Goal: Information Seeking & Learning: Compare options

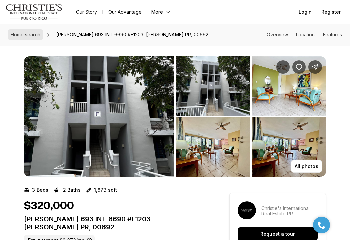
click at [24, 35] on span "Home search" at bounding box center [25, 35] width 29 height 6
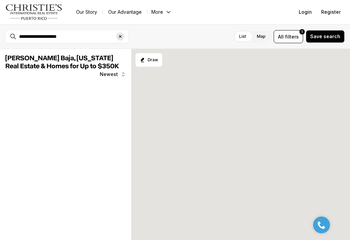
click at [121, 35] on icon "Clear search input" at bounding box center [120, 36] width 3 height 3
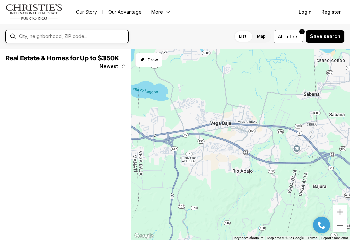
click at [64, 37] on input "text" at bounding box center [72, 36] width 107 height 5
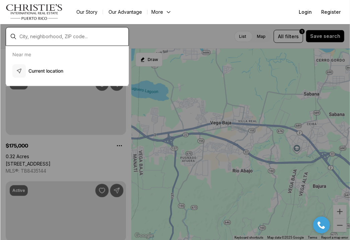
scroll to position [421, 0]
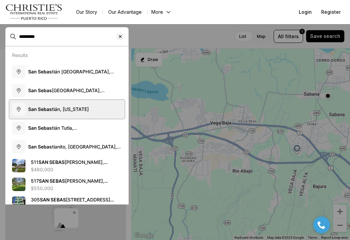
click at [47, 107] on b "San Sebas" at bounding box center [40, 109] width 24 height 6
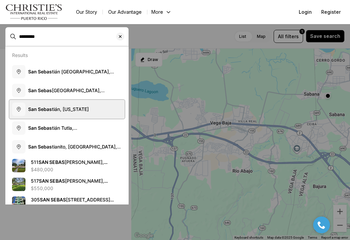
scroll to position [4, 0]
type input "**********"
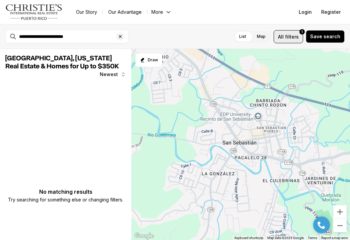
click at [284, 38] on span "All" at bounding box center [281, 36] width 6 height 7
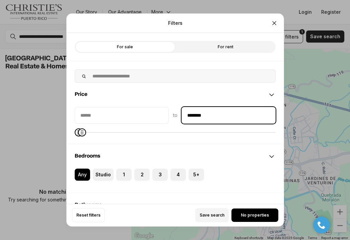
click at [214, 116] on input "********" at bounding box center [228, 115] width 93 height 16
type input "**"
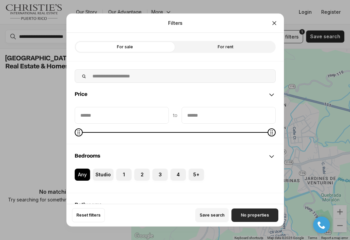
click at [242, 216] on span "No properties" at bounding box center [255, 214] width 28 height 5
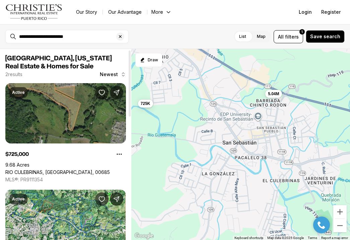
scroll to position [8, 0]
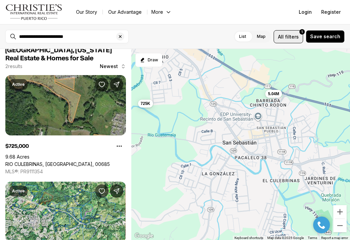
click at [288, 38] on span "All filters 1" at bounding box center [288, 36] width 21 height 7
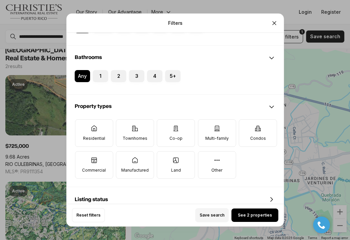
scroll to position [148, 0]
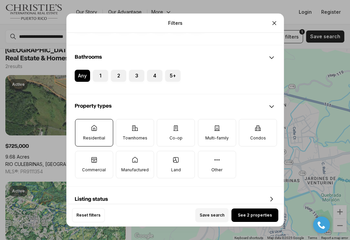
click at [102, 131] on label "Residential" at bounding box center [94, 132] width 38 height 27
click at [82, 126] on button "Residential" at bounding box center [78, 122] width 7 height 7
click at [124, 139] on p "Townhomes" at bounding box center [134, 137] width 25 height 5
click at [123, 126] on button "Townhomes" at bounding box center [119, 122] width 7 height 7
click at [273, 22] on icon "Close" at bounding box center [274, 22] width 3 height 3
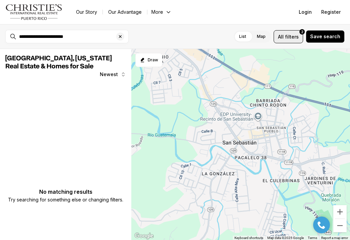
click at [288, 32] on button "All filters 2" at bounding box center [288, 36] width 29 height 13
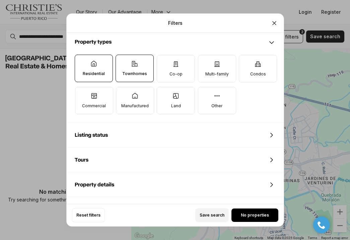
scroll to position [203, 0]
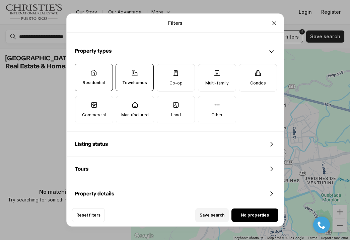
click at [140, 80] on label "Townhomes" at bounding box center [135, 77] width 38 height 27
click at [123, 71] on button "Townhomes" at bounding box center [119, 67] width 7 height 7
click at [101, 82] on p "Residential" at bounding box center [94, 82] width 22 height 5
click at [82, 71] on button "Residential" at bounding box center [78, 67] width 7 height 7
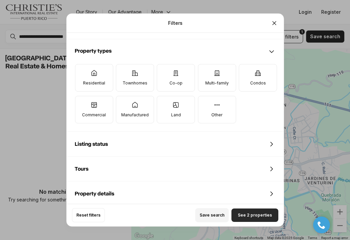
click at [247, 214] on span "See 2 properties" at bounding box center [255, 214] width 34 height 5
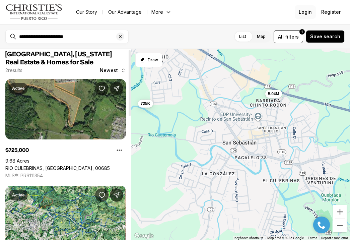
scroll to position [1, 0]
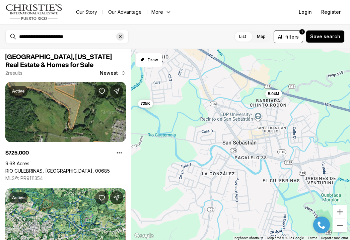
click at [121, 33] on div "Clear search input" at bounding box center [120, 36] width 8 height 8
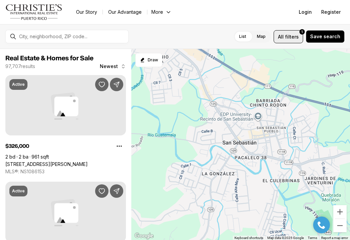
click at [281, 39] on button "All filters 1" at bounding box center [288, 36] width 29 height 13
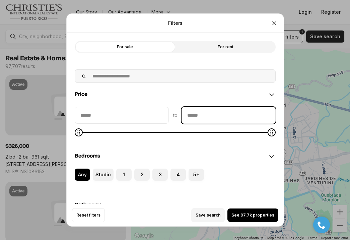
click at [192, 112] on input "priceMax" at bounding box center [228, 115] width 93 height 16
type input "********"
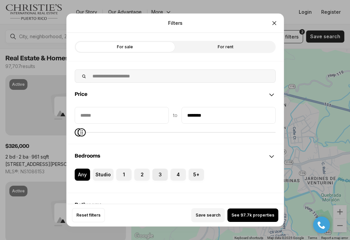
click at [159, 176] on label "3" at bounding box center [159, 175] width 15 height 12
click at [159, 175] on button "3" at bounding box center [155, 172] width 7 height 7
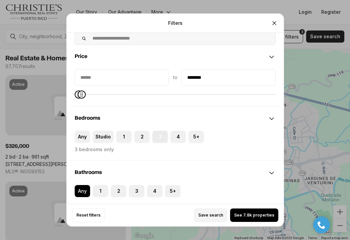
scroll to position [97, 0]
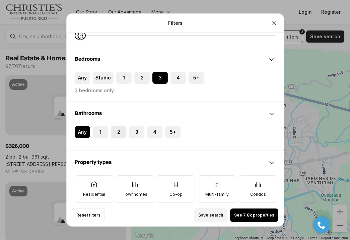
click at [118, 134] on label "2" at bounding box center [118, 132] width 15 height 12
click at [118, 133] on button "2" at bounding box center [114, 129] width 7 height 7
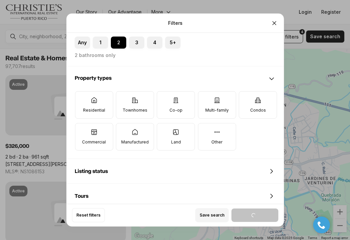
scroll to position [193, 0]
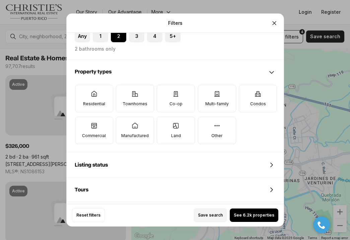
click at [88, 101] on p "Residential" at bounding box center [94, 103] width 22 height 5
click at [82, 92] on button "Residential" at bounding box center [78, 88] width 7 height 7
click at [119, 99] on label "Townhomes" at bounding box center [135, 98] width 38 height 27
click at [119, 92] on button "Townhomes" at bounding box center [119, 88] width 7 height 7
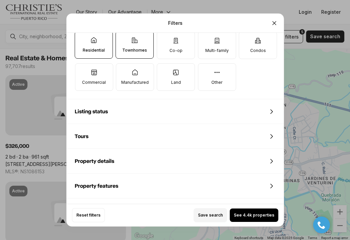
scroll to position [248, 0]
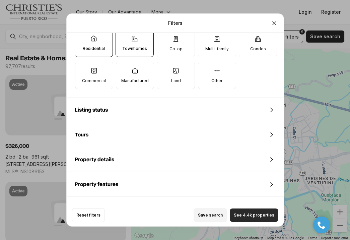
click at [243, 214] on span "See 4.4k properties" at bounding box center [254, 214] width 41 height 5
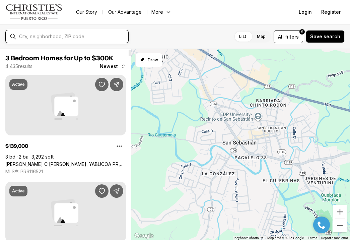
click at [64, 36] on input "text" at bounding box center [72, 36] width 107 height 5
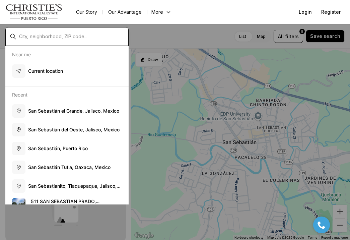
click at [60, 37] on input "text" at bounding box center [72, 36] width 107 height 5
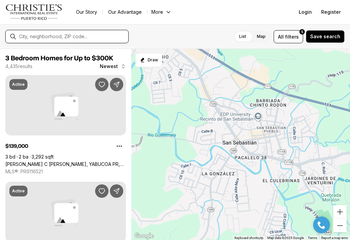
click at [60, 37] on input "text" at bounding box center [72, 36] width 107 height 5
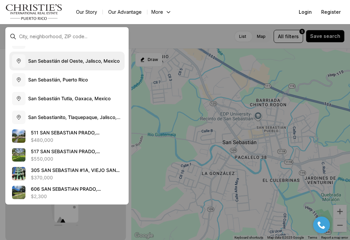
scroll to position [0, 0]
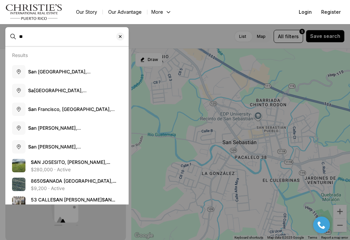
type input "*"
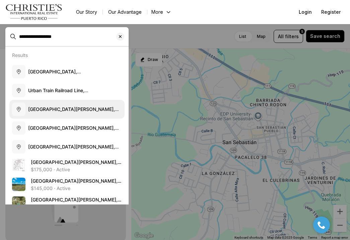
type input "**********"
click at [41, 111] on span "San Juan, Puerto Rico" at bounding box center [73, 112] width 91 height 12
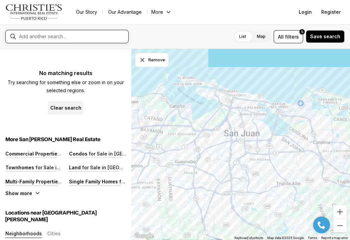
click at [116, 35] on input "text" at bounding box center [72, 36] width 107 height 5
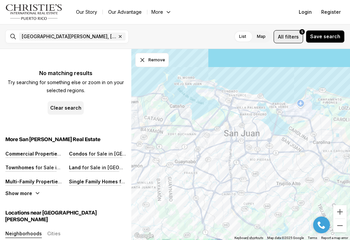
click at [282, 38] on span "All" at bounding box center [281, 36] width 6 height 7
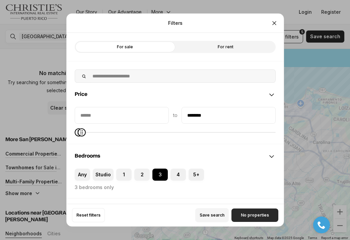
click at [243, 216] on span "No properties" at bounding box center [255, 214] width 28 height 5
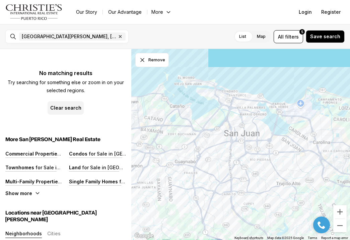
click at [243, 216] on div at bounding box center [240, 144] width 219 height 191
click at [119, 37] on icon "button" at bounding box center [120, 37] width 2 height 2
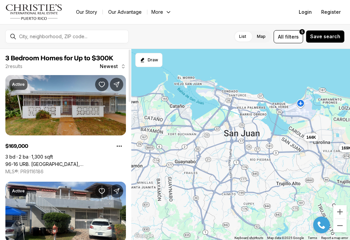
click at [70, 161] on link "96-16 URB. VILLA CAROLINA, CAROLINA PR, 00984" at bounding box center [65, 164] width 121 height 6
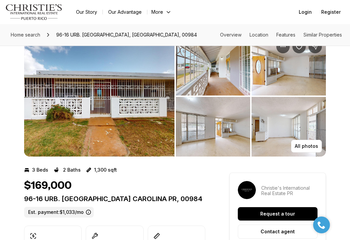
scroll to position [20, 0]
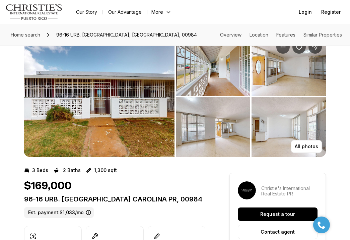
click at [156, 140] on img "View image gallery" at bounding box center [99, 96] width 150 height 121
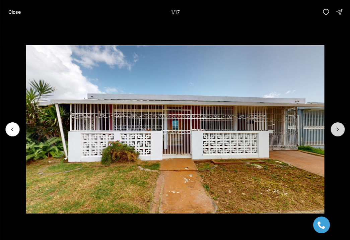
click at [335, 135] on button "Next slide" at bounding box center [338, 129] width 14 height 14
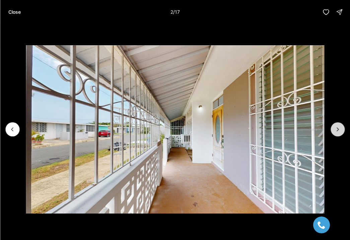
click at [335, 135] on button "Next slide" at bounding box center [338, 129] width 14 height 14
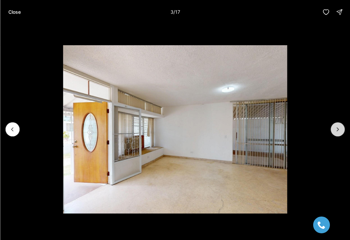
click at [335, 135] on button "Next slide" at bounding box center [338, 129] width 14 height 14
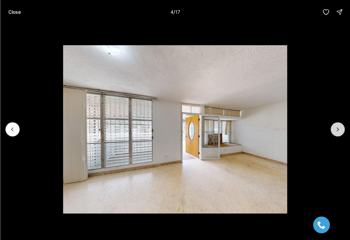
click at [335, 135] on button "Next slide" at bounding box center [338, 129] width 14 height 14
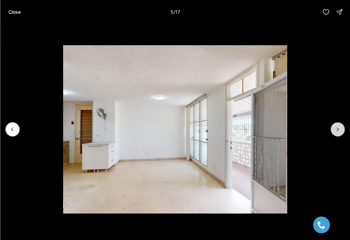
click at [335, 135] on button "Next slide" at bounding box center [338, 129] width 14 height 14
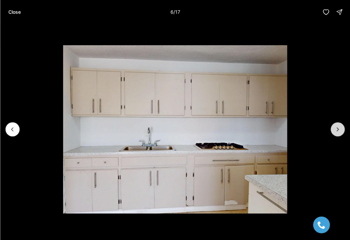
click at [335, 135] on button "Next slide" at bounding box center [338, 129] width 14 height 14
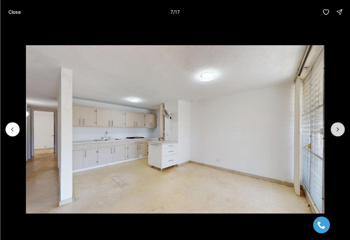
click at [335, 135] on button "Next slide" at bounding box center [338, 129] width 14 height 14
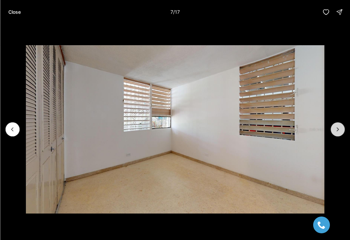
click at [335, 135] on button "Next slide" at bounding box center [338, 129] width 14 height 14
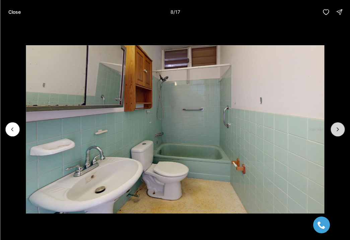
click at [335, 135] on button "Next slide" at bounding box center [338, 129] width 14 height 14
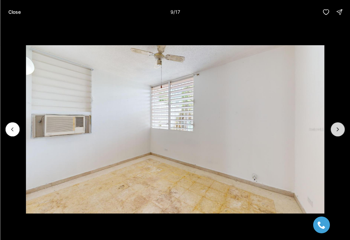
click at [335, 135] on button "Next slide" at bounding box center [338, 129] width 14 height 14
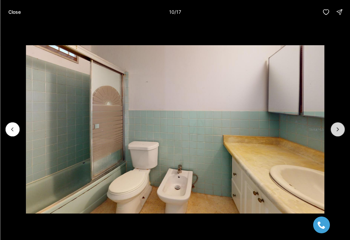
click at [335, 135] on button "Next slide" at bounding box center [338, 129] width 14 height 14
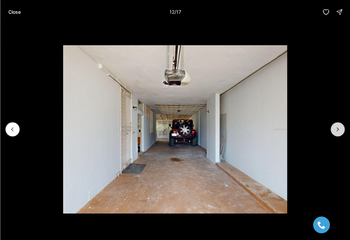
click at [335, 135] on button "Next slide" at bounding box center [338, 129] width 14 height 14
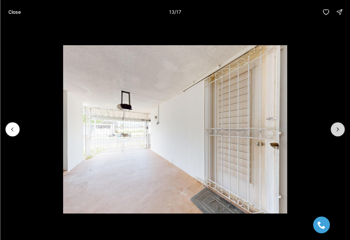
click at [335, 135] on button "Next slide" at bounding box center [338, 129] width 14 height 14
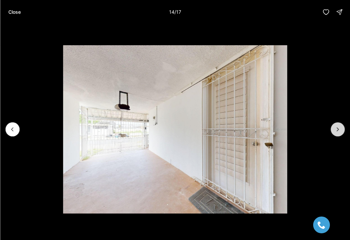
click at [335, 135] on button "Next slide" at bounding box center [338, 129] width 14 height 14
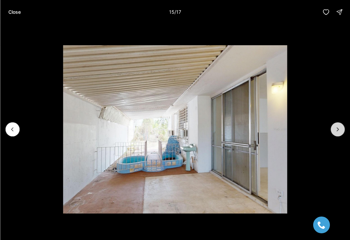
click at [335, 135] on button "Next slide" at bounding box center [338, 129] width 14 height 14
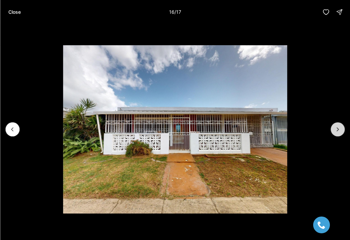
click at [335, 135] on button "Next slide" at bounding box center [338, 129] width 14 height 14
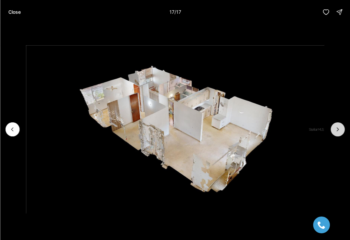
click at [335, 135] on div at bounding box center [338, 129] width 14 height 14
click at [19, 16] on button "Close" at bounding box center [14, 11] width 20 height 13
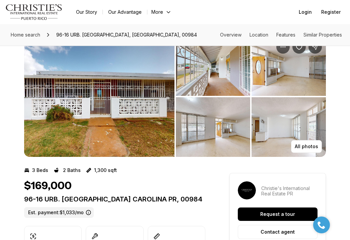
scroll to position [0, 0]
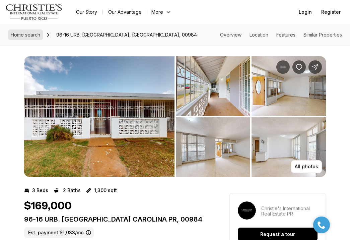
click at [37, 33] on span "Home search" at bounding box center [25, 35] width 29 height 6
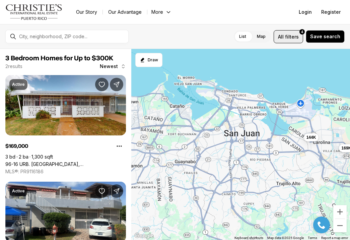
click at [297, 37] on span "filters" at bounding box center [292, 36] width 14 height 7
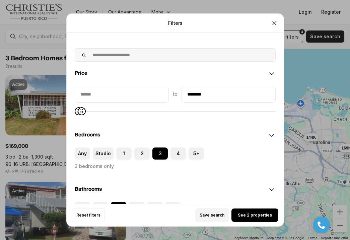
scroll to position [22, 0]
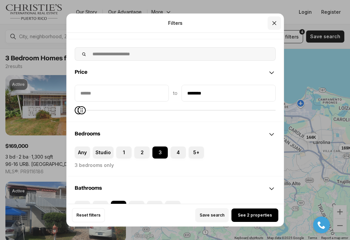
click at [274, 22] on icon "Close" at bounding box center [274, 23] width 7 height 7
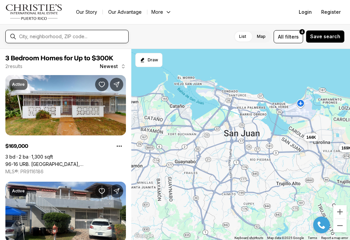
click at [70, 35] on input "text" at bounding box center [72, 36] width 107 height 5
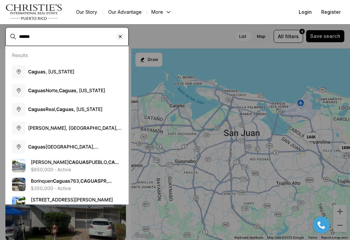
type input "******"
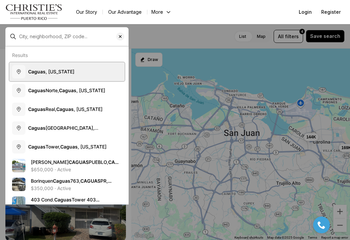
click at [37, 69] on b "Caguas" at bounding box center [36, 72] width 17 height 6
type input "**********"
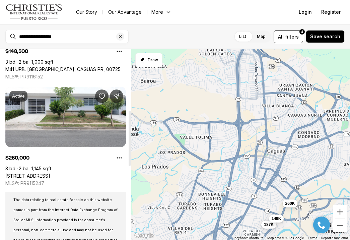
scroll to position [209, 0]
click at [50, 173] on link "[STREET_ADDRESS]" at bounding box center [27, 176] width 45 height 6
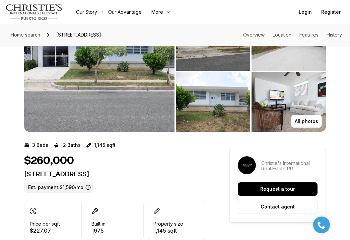
scroll to position [29, 0]
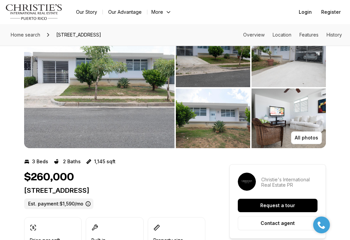
click at [152, 116] on img "View image gallery" at bounding box center [99, 87] width 150 height 121
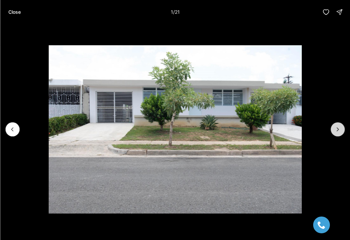
click at [338, 131] on icon "Next slide" at bounding box center [337, 129] width 7 height 7
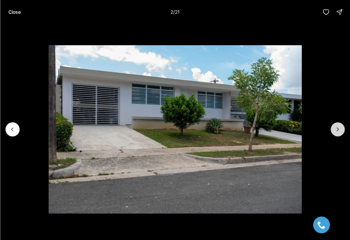
click at [338, 131] on icon "Next slide" at bounding box center [337, 129] width 7 height 7
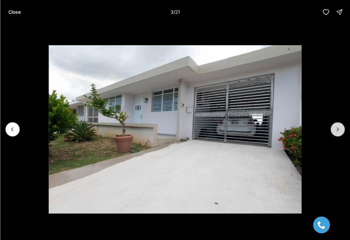
click at [338, 131] on icon "Next slide" at bounding box center [337, 129] width 7 height 7
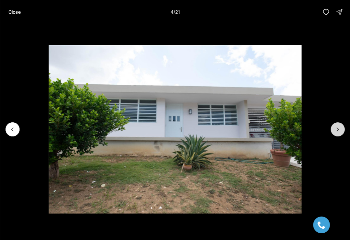
click at [338, 131] on icon "Next slide" at bounding box center [337, 129] width 7 height 7
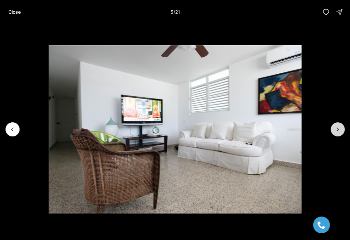
click at [338, 131] on icon "Next slide" at bounding box center [337, 129] width 7 height 7
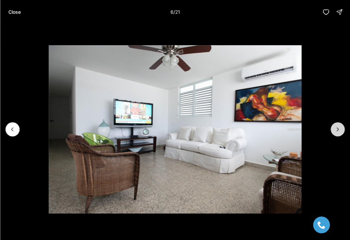
click at [338, 131] on icon "Next slide" at bounding box center [337, 129] width 7 height 7
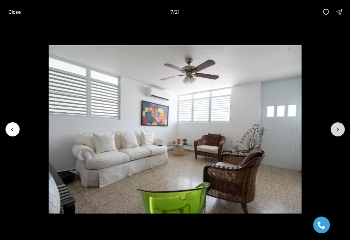
click at [338, 131] on icon "Next slide" at bounding box center [337, 129] width 7 height 7
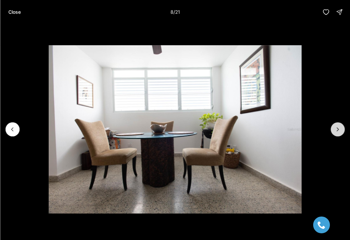
click at [338, 131] on icon "Next slide" at bounding box center [337, 129] width 7 height 7
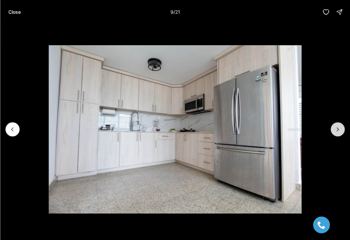
click at [338, 131] on icon "Next slide" at bounding box center [337, 129] width 7 height 7
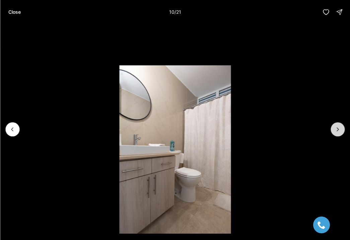
click at [338, 131] on icon "Next slide" at bounding box center [337, 129] width 7 height 7
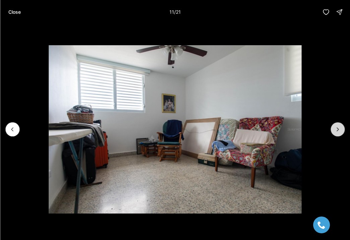
click at [338, 131] on icon "Next slide" at bounding box center [337, 129] width 7 height 7
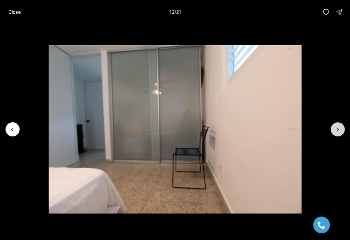
click at [338, 131] on icon "Next slide" at bounding box center [337, 129] width 7 height 7
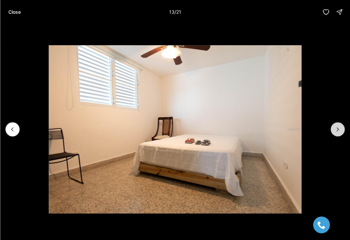
click at [338, 131] on icon "Next slide" at bounding box center [337, 129] width 7 height 7
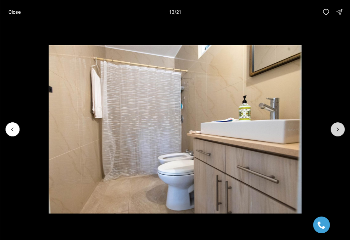
click at [338, 131] on icon "Next slide" at bounding box center [337, 129] width 7 height 7
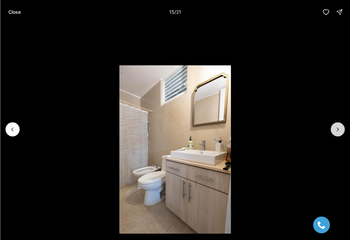
click at [338, 131] on icon "Next slide" at bounding box center [337, 129] width 7 height 7
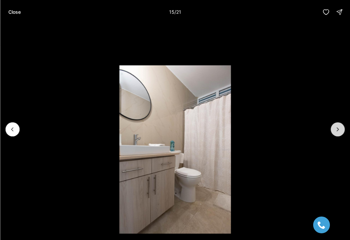
click at [338, 131] on icon "Next slide" at bounding box center [337, 129] width 7 height 7
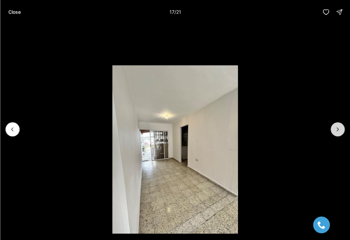
click at [338, 131] on icon "Next slide" at bounding box center [337, 129] width 7 height 7
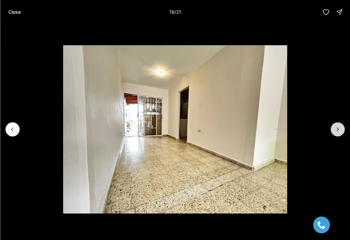
click at [338, 131] on icon "Next slide" at bounding box center [337, 129] width 7 height 7
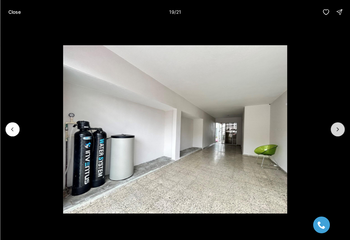
click at [338, 131] on icon "Next slide" at bounding box center [337, 129] width 7 height 7
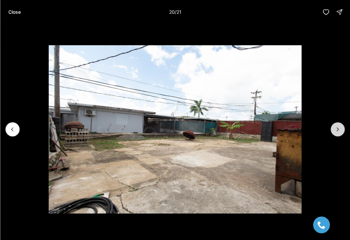
click at [338, 131] on icon "Next slide" at bounding box center [337, 129] width 7 height 7
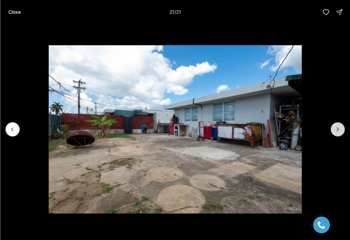
click at [338, 131] on div at bounding box center [338, 129] width 14 height 14
click at [11, 11] on p "Close" at bounding box center [14, 11] width 12 height 5
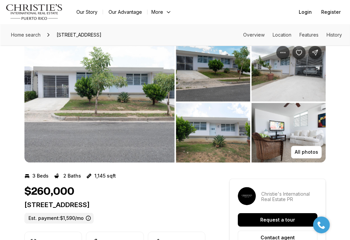
scroll to position [0, 0]
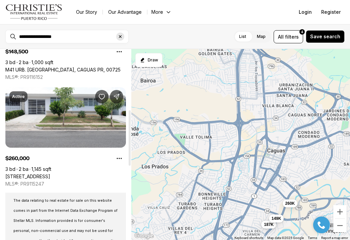
click at [118, 37] on icon "Clear search input" at bounding box center [120, 36] width 5 height 5
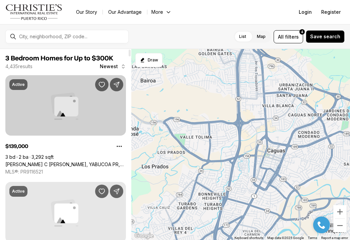
click at [57, 161] on link "[PERSON_NAME] C [PERSON_NAME], YABUCOA PR, 00767" at bounding box center [65, 164] width 121 height 6
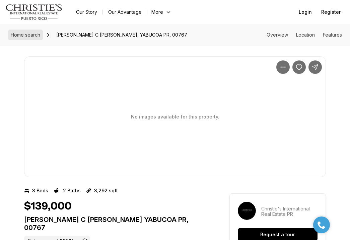
click at [31, 34] on span "Home search" at bounding box center [25, 35] width 29 height 6
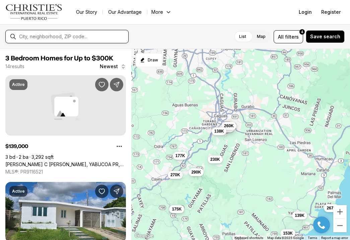
click at [96, 36] on input "text" at bounding box center [72, 36] width 107 height 5
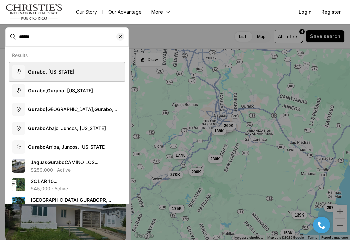
click at [45, 73] on span "Gurabo , Puerto Rico" at bounding box center [51, 72] width 46 height 6
type input "**********"
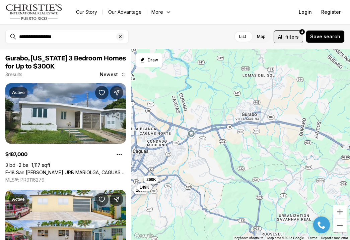
click at [280, 39] on button "All filters 4" at bounding box center [288, 36] width 29 height 13
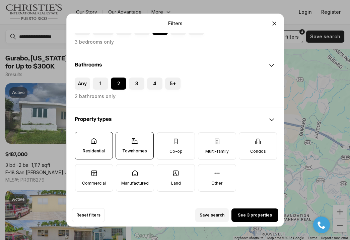
scroll to position [156, 0]
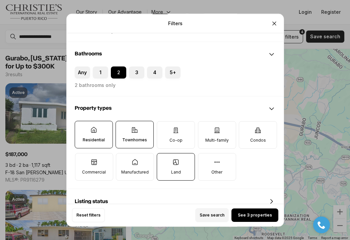
click at [169, 163] on label "Land" at bounding box center [176, 166] width 38 height 27
click at [164, 160] on button "Land" at bounding box center [160, 156] width 7 height 7
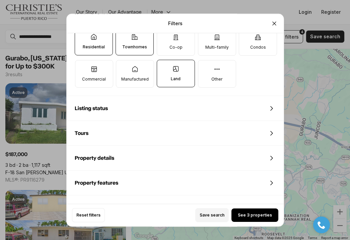
scroll to position [328, 0]
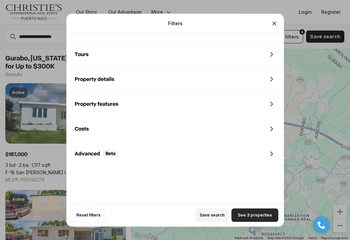
click at [236, 213] on button "See 3 properties" at bounding box center [254, 214] width 47 height 13
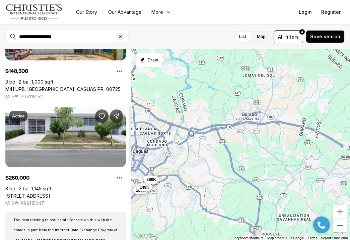
scroll to position [206, 0]
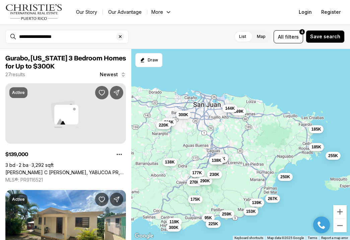
click at [165, 126] on span "220K" at bounding box center [164, 124] width 10 height 5
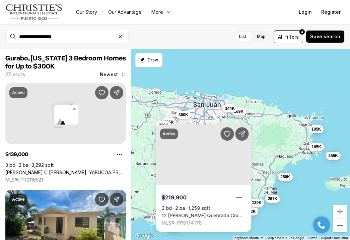
click at [165, 126] on div "Active $219,900 3 bd 2 ba 1,259 sqft 12 HH Rivera Quebrada Cru HH RIVERA, TOA A…" at bounding box center [203, 177] width 95 height 107
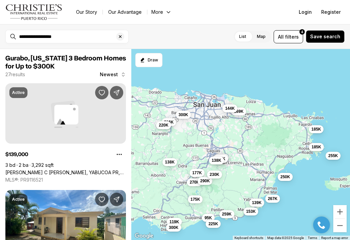
click at [160, 126] on span "220K" at bounding box center [164, 124] width 10 height 5
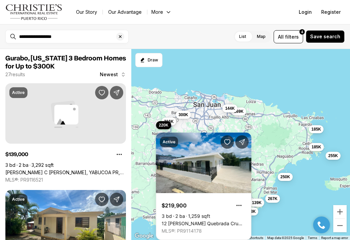
click at [171, 122] on span "216K" at bounding box center [169, 121] width 10 height 5
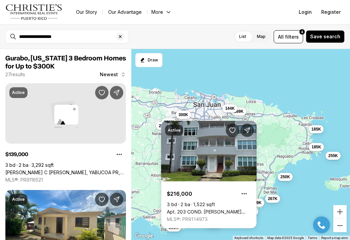
click at [183, 119] on body "**********" at bounding box center [175, 120] width 350 height 240
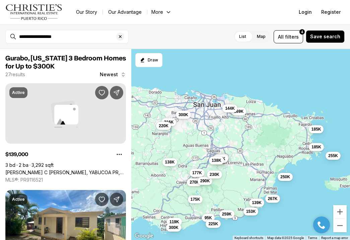
click at [183, 119] on div "260K 139K 95K 185K 119K 300K 138K 187K 149K 138K 169K 153K 267K 175K 250K 270K …" at bounding box center [240, 144] width 219 height 191
click at [184, 114] on span "300K" at bounding box center [184, 113] width 10 height 5
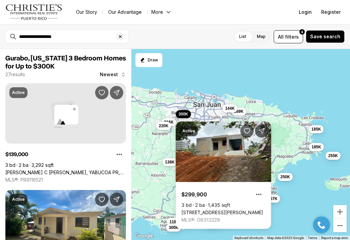
click at [316, 132] on button "185K" at bounding box center [316, 129] width 15 height 8
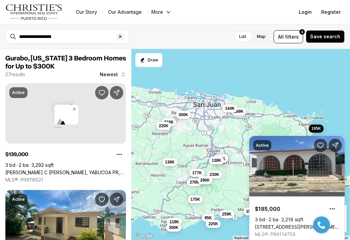
click at [206, 181] on span "290K" at bounding box center [205, 179] width 10 height 5
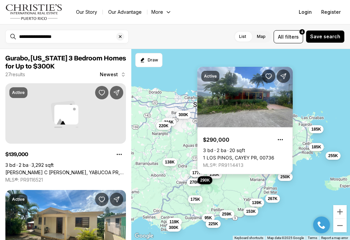
click at [240, 154] on link "1 LOS PINOS, CAYEY PR, 00736" at bounding box center [238, 157] width 71 height 6
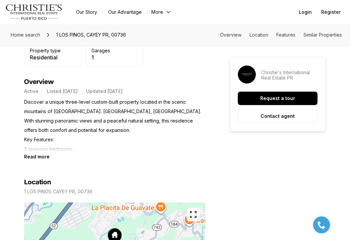
scroll to position [265, 0]
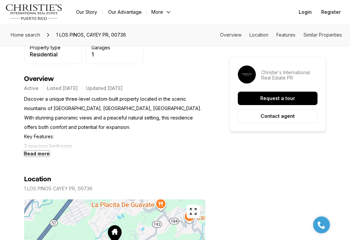
click at [41, 154] on b "Read more" at bounding box center [36, 153] width 25 height 6
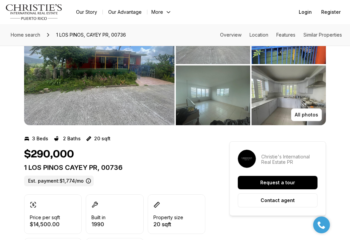
scroll to position [0, 0]
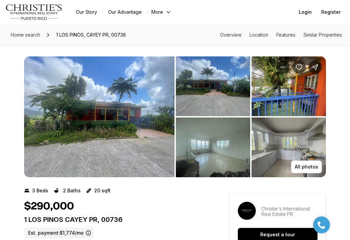
click at [142, 136] on img "View image gallery" at bounding box center [99, 116] width 150 height 121
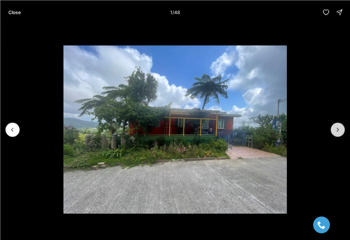
click at [335, 128] on icon "Next slide" at bounding box center [337, 129] width 7 height 7
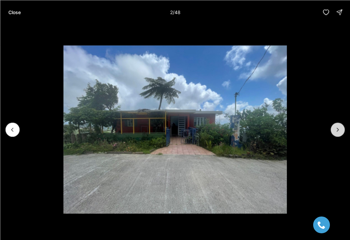
click at [335, 128] on icon "Next slide" at bounding box center [337, 129] width 7 height 7
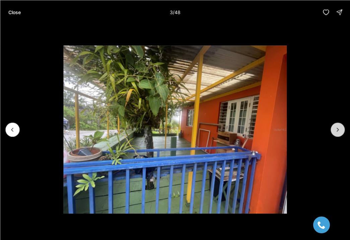
click at [335, 128] on icon "Next slide" at bounding box center [337, 129] width 7 height 7
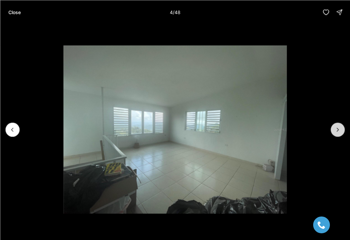
click at [335, 128] on icon "Next slide" at bounding box center [337, 129] width 7 height 7
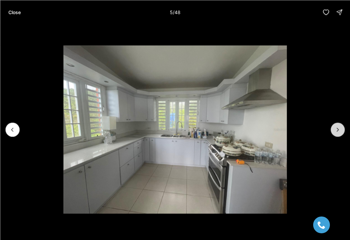
click at [335, 128] on icon "Next slide" at bounding box center [337, 129] width 7 height 7
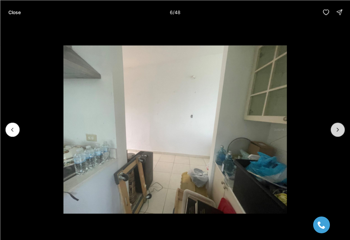
click at [335, 128] on icon "Next slide" at bounding box center [337, 129] width 7 height 7
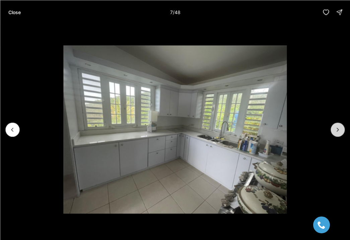
click at [335, 128] on icon "Next slide" at bounding box center [337, 129] width 7 height 7
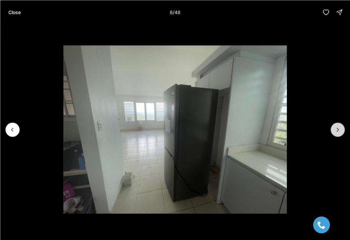
click at [335, 128] on icon "Next slide" at bounding box center [337, 129] width 7 height 7
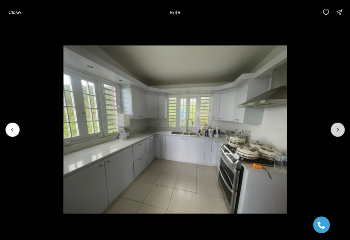
click at [335, 128] on icon "Next slide" at bounding box center [337, 129] width 7 height 7
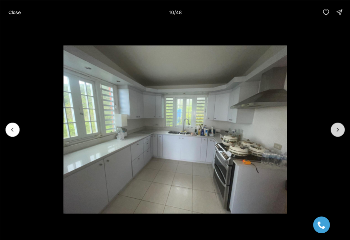
click at [335, 128] on icon "Next slide" at bounding box center [337, 129] width 7 height 7
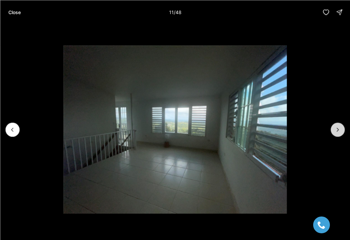
click at [335, 128] on icon "Next slide" at bounding box center [337, 129] width 7 height 7
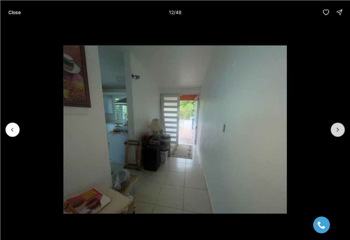
click at [335, 128] on icon "Next slide" at bounding box center [337, 129] width 7 height 7
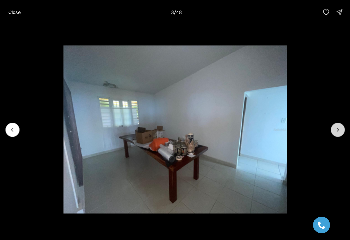
click at [335, 128] on icon "Next slide" at bounding box center [337, 129] width 7 height 7
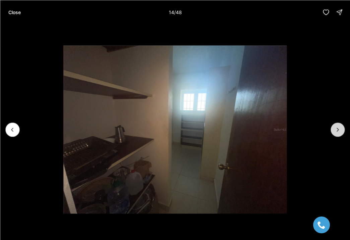
click at [335, 127] on icon "Next slide" at bounding box center [337, 129] width 7 height 7
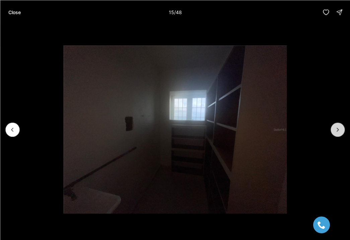
click at [335, 127] on icon "Next slide" at bounding box center [337, 129] width 7 height 7
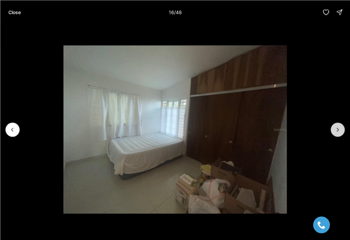
click at [335, 127] on icon "Next slide" at bounding box center [337, 129] width 7 height 7
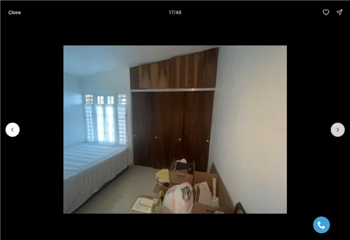
click at [335, 127] on icon "Next slide" at bounding box center [337, 129] width 7 height 7
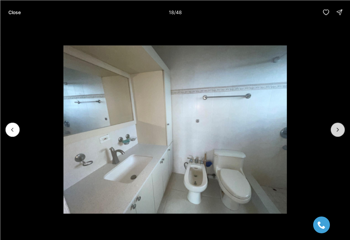
click at [335, 127] on icon "Next slide" at bounding box center [337, 129] width 7 height 7
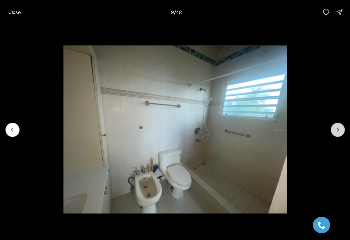
click at [335, 127] on icon "Next slide" at bounding box center [337, 129] width 7 height 7
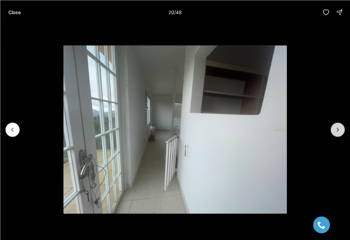
click at [334, 127] on icon "Next slide" at bounding box center [337, 129] width 7 height 7
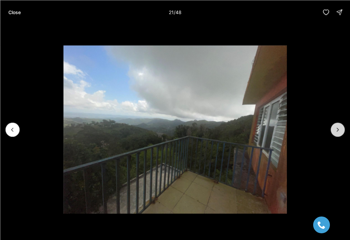
click at [334, 127] on icon "Next slide" at bounding box center [337, 129] width 7 height 7
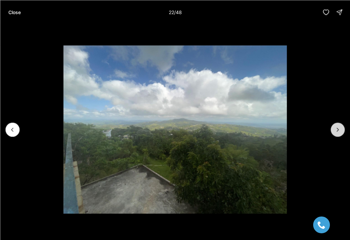
click at [334, 127] on icon "Next slide" at bounding box center [337, 129] width 7 height 7
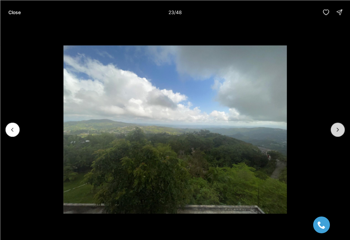
click at [334, 127] on icon "Next slide" at bounding box center [337, 129] width 7 height 7
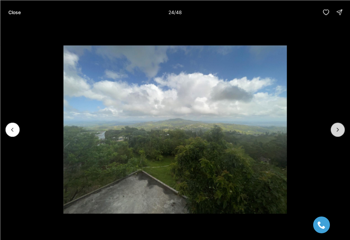
click at [334, 127] on icon "Next slide" at bounding box center [337, 129] width 7 height 7
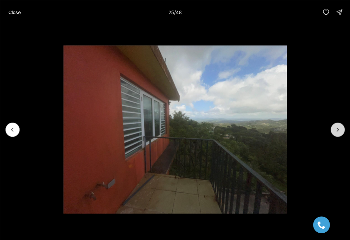
click at [334, 127] on icon "Next slide" at bounding box center [337, 129] width 7 height 7
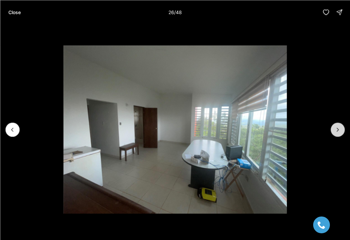
click at [334, 127] on icon "Next slide" at bounding box center [337, 129] width 7 height 7
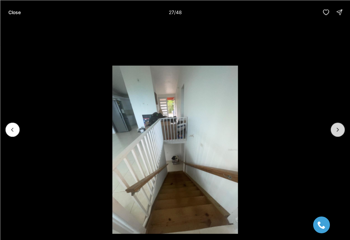
click at [334, 126] on button "Next slide" at bounding box center [338, 129] width 14 height 14
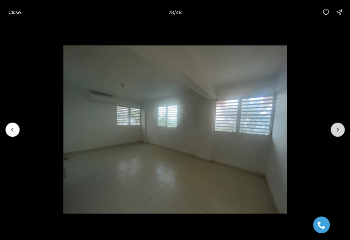
click at [334, 126] on button "Next slide" at bounding box center [338, 129] width 14 height 14
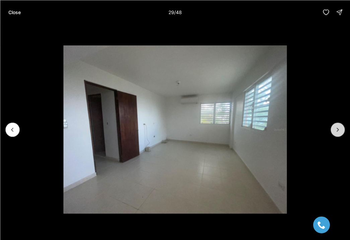
click at [334, 126] on button "Next slide" at bounding box center [338, 129] width 14 height 14
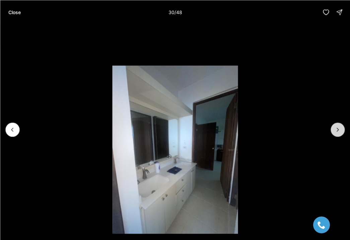
click at [333, 126] on button "Next slide" at bounding box center [338, 129] width 14 height 14
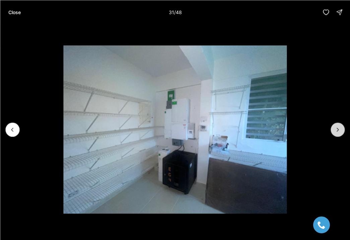
click at [333, 126] on button "Next slide" at bounding box center [338, 129] width 14 height 14
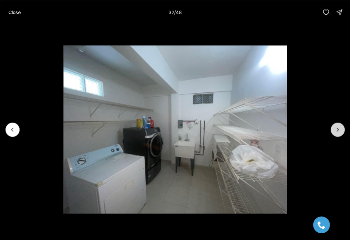
click at [333, 125] on button "Next slide" at bounding box center [338, 129] width 14 height 14
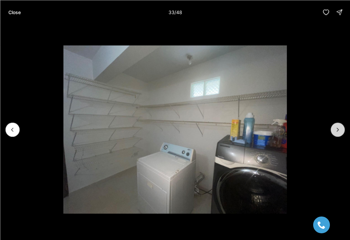
click at [333, 125] on button "Next slide" at bounding box center [338, 129] width 14 height 14
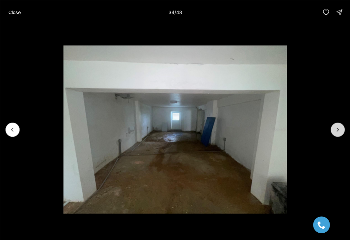
click at [333, 125] on button "Next slide" at bounding box center [338, 129] width 14 height 14
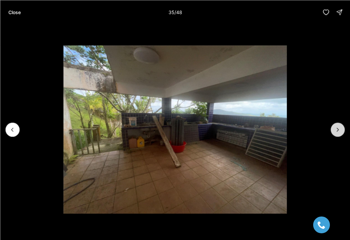
click at [333, 125] on button "Next slide" at bounding box center [338, 129] width 14 height 14
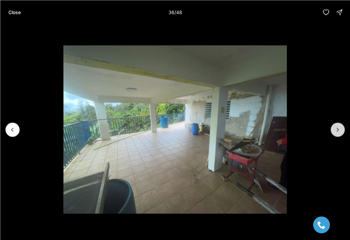
click at [332, 125] on button "Next slide" at bounding box center [338, 129] width 14 height 14
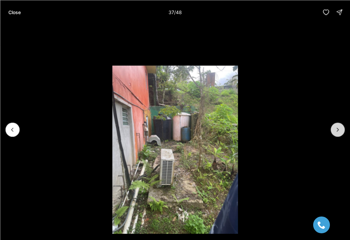
click at [332, 125] on button "Next slide" at bounding box center [338, 129] width 14 height 14
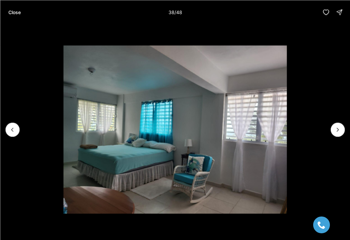
click at [332, 124] on li "38 of 48" at bounding box center [175, 129] width 350 height 210
click at [11, 12] on p "Close" at bounding box center [14, 11] width 12 height 5
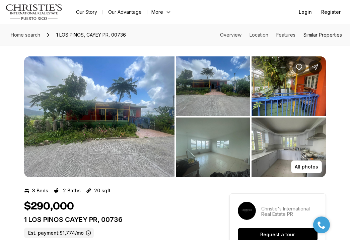
click at [308, 34] on link "Similar Properties" at bounding box center [323, 35] width 39 height 6
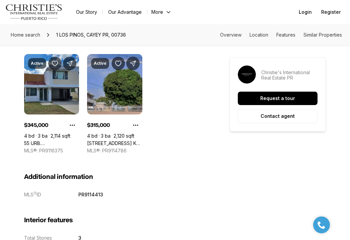
scroll to position [748, 0]
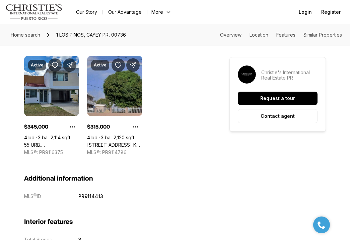
click at [111, 142] on link "[STREET_ADDRESS] Km 1.7 Bo. [STREET_ADDRESS]" at bounding box center [114, 145] width 55 height 6
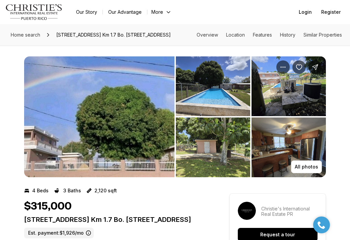
click at [121, 113] on img "View image gallery" at bounding box center [99, 116] width 150 height 121
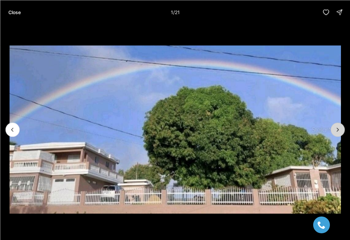
click at [338, 130] on icon "Next slide" at bounding box center [337, 129] width 7 height 7
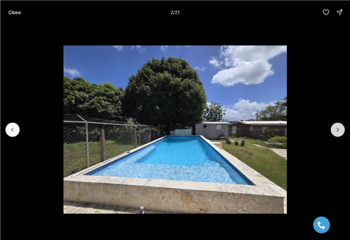
click at [338, 130] on icon "Next slide" at bounding box center [337, 129] width 7 height 7
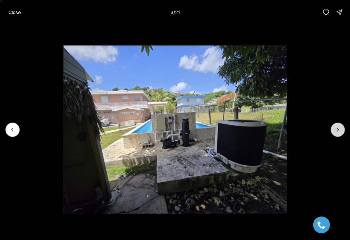
click at [338, 130] on icon "Next slide" at bounding box center [337, 129] width 7 height 7
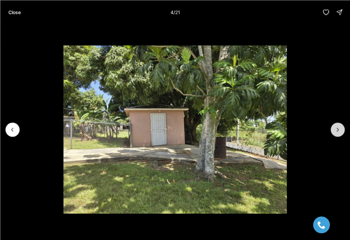
click at [338, 130] on icon "Next slide" at bounding box center [337, 129] width 7 height 7
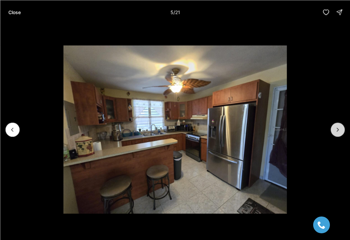
click at [338, 130] on icon "Next slide" at bounding box center [337, 129] width 7 height 7
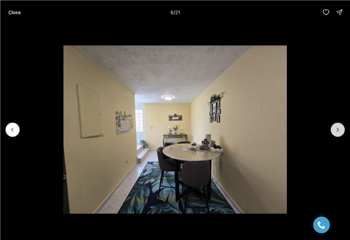
click at [338, 130] on icon "Next slide" at bounding box center [337, 129] width 7 height 7
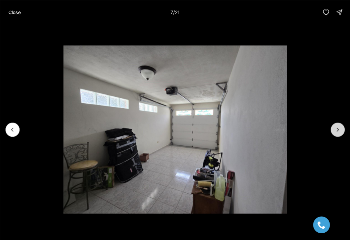
click at [338, 130] on icon "Next slide" at bounding box center [337, 129] width 7 height 7
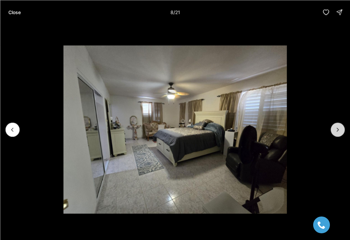
click at [338, 130] on icon "Next slide" at bounding box center [337, 129] width 7 height 7
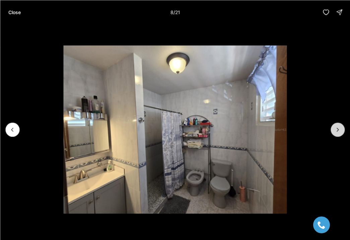
click at [338, 130] on icon "Next slide" at bounding box center [337, 129] width 7 height 7
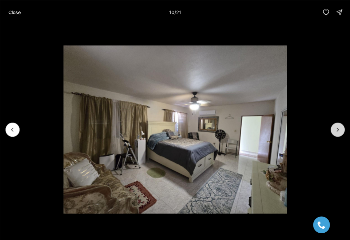
click at [338, 130] on icon "Next slide" at bounding box center [337, 129] width 7 height 7
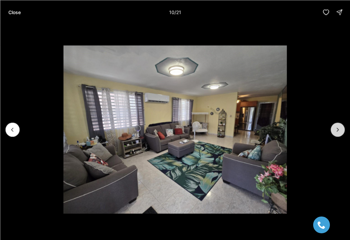
click at [338, 130] on icon "Next slide" at bounding box center [337, 129] width 7 height 7
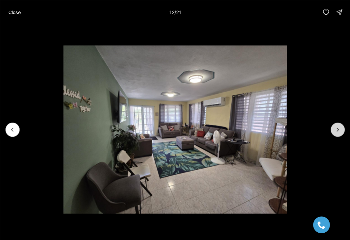
click at [338, 130] on icon "Next slide" at bounding box center [337, 129] width 7 height 7
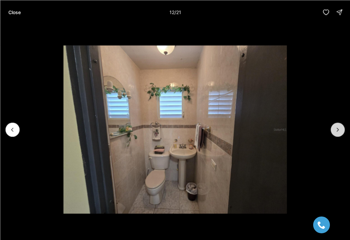
click at [338, 130] on icon "Next slide" at bounding box center [337, 129] width 7 height 7
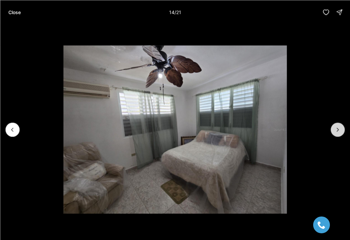
click at [338, 130] on icon "Next slide" at bounding box center [337, 129] width 7 height 7
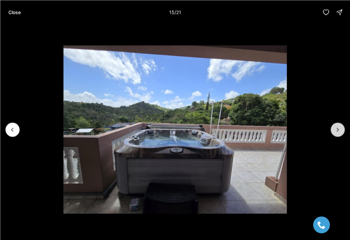
click at [338, 130] on icon "Next slide" at bounding box center [337, 129] width 7 height 7
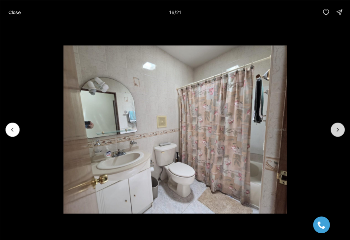
click at [338, 130] on icon "Next slide" at bounding box center [337, 129] width 7 height 7
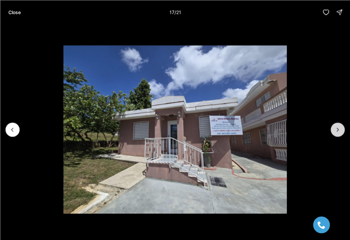
click at [338, 130] on icon "Next slide" at bounding box center [337, 129] width 7 height 7
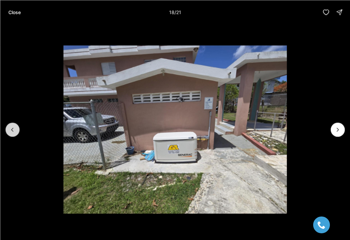
click at [14, 131] on icon "Previous slide" at bounding box center [12, 129] width 7 height 7
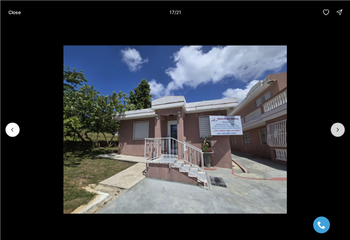
click at [335, 130] on icon "Next slide" at bounding box center [337, 129] width 7 height 7
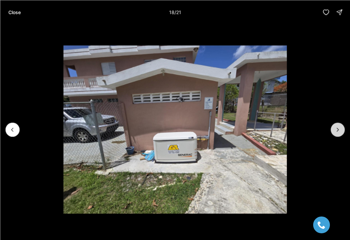
click at [335, 130] on icon "Next slide" at bounding box center [337, 129] width 7 height 7
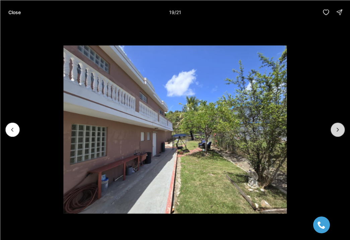
click at [335, 130] on icon "Next slide" at bounding box center [337, 129] width 7 height 7
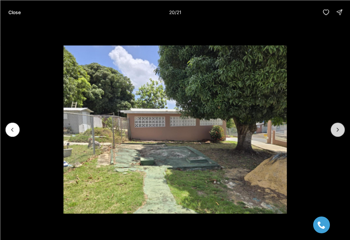
click at [335, 130] on icon "Next slide" at bounding box center [337, 129] width 7 height 7
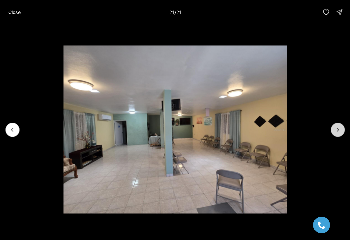
click at [335, 130] on div at bounding box center [338, 129] width 14 height 14
click at [13, 13] on p "Close" at bounding box center [14, 11] width 12 height 5
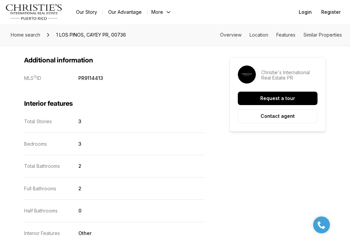
scroll to position [748, 0]
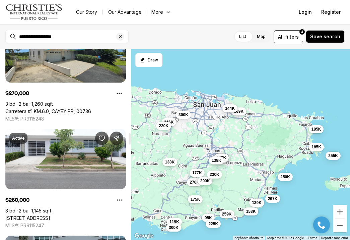
scroll to position [1382, 0]
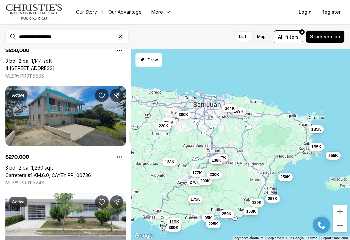
click at [69, 172] on link "Carretera #1 KM.6.0, CAYEY PR, 00736" at bounding box center [48, 175] width 86 height 6
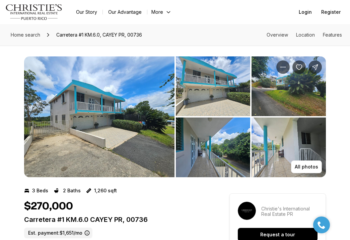
click at [138, 142] on img "View image gallery" at bounding box center [99, 116] width 150 height 121
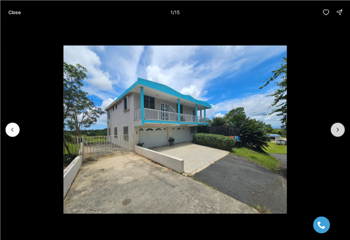
click at [339, 131] on icon "Next slide" at bounding box center [337, 129] width 7 height 7
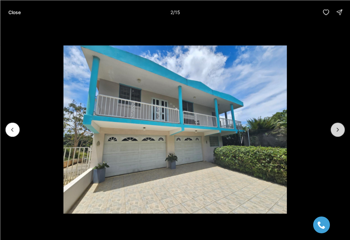
click at [339, 131] on icon "Next slide" at bounding box center [337, 129] width 7 height 7
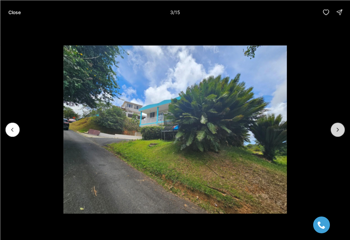
click at [339, 131] on icon "Next slide" at bounding box center [337, 129] width 7 height 7
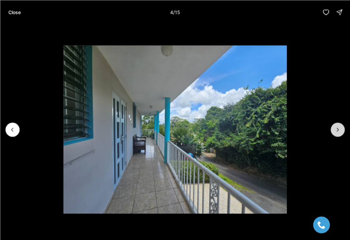
click at [339, 131] on icon "Next slide" at bounding box center [337, 129] width 7 height 7
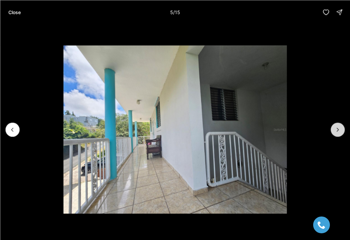
click at [339, 131] on icon "Next slide" at bounding box center [337, 129] width 7 height 7
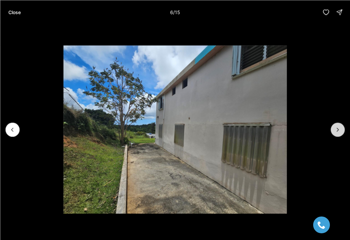
click at [339, 131] on icon "Next slide" at bounding box center [337, 129] width 7 height 7
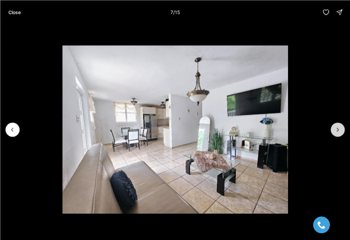
click at [339, 131] on icon "Next slide" at bounding box center [337, 129] width 7 height 7
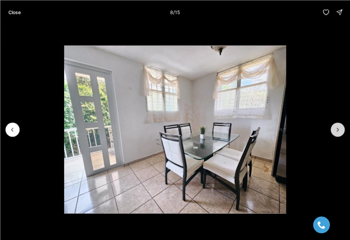
click at [339, 131] on icon "Next slide" at bounding box center [337, 129] width 7 height 7
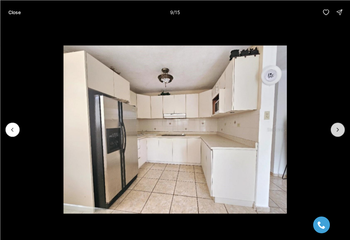
click at [339, 131] on icon "Next slide" at bounding box center [337, 129] width 7 height 7
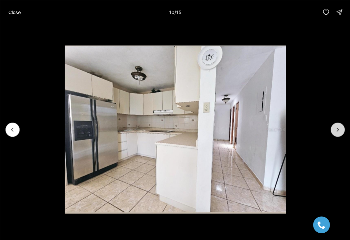
click at [339, 131] on icon "Next slide" at bounding box center [337, 129] width 7 height 7
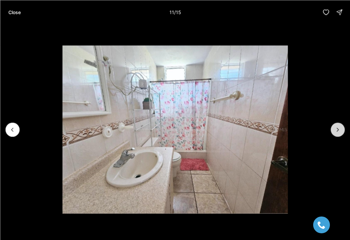
click at [339, 131] on icon "Next slide" at bounding box center [337, 129] width 7 height 7
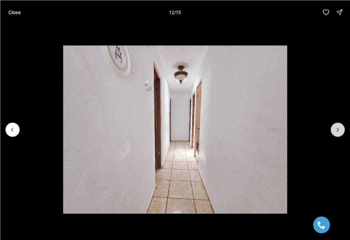
click at [339, 131] on icon "Next slide" at bounding box center [337, 129] width 7 height 7
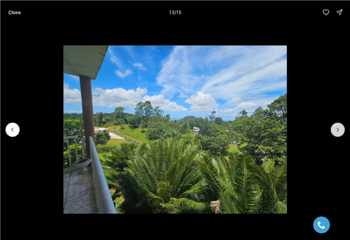
click at [339, 131] on icon "Next slide" at bounding box center [337, 129] width 7 height 7
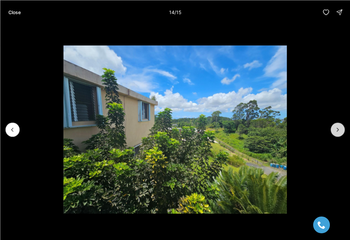
click at [339, 131] on icon "Next slide" at bounding box center [337, 129] width 7 height 7
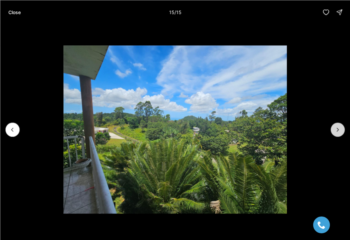
click at [339, 131] on div at bounding box center [338, 129] width 14 height 14
click at [10, 13] on p "Close" at bounding box center [14, 11] width 12 height 5
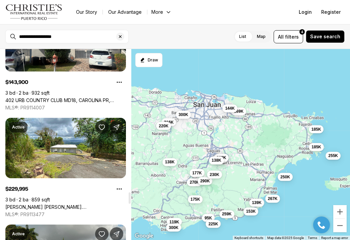
scroll to position [2416, 0]
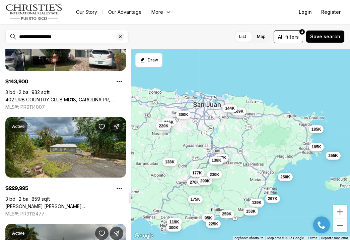
click at [79, 203] on link "[PERSON_NAME] [PERSON_NAME]. [STREET_ADDRESS]" at bounding box center [65, 206] width 121 height 6
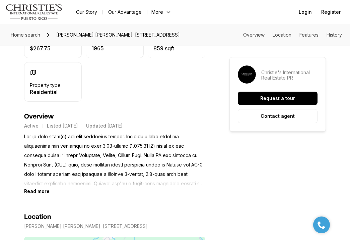
scroll to position [228, 0]
click at [37, 190] on b "Read more" at bounding box center [36, 191] width 25 height 6
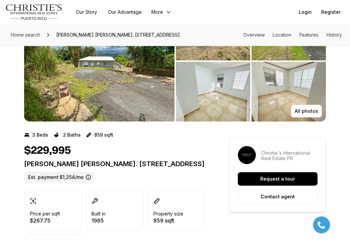
scroll to position [0, 0]
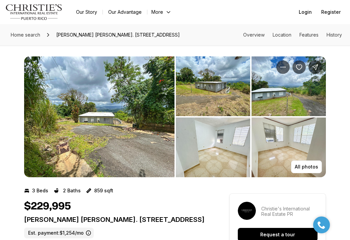
click at [105, 156] on img "View image gallery" at bounding box center [99, 116] width 150 height 121
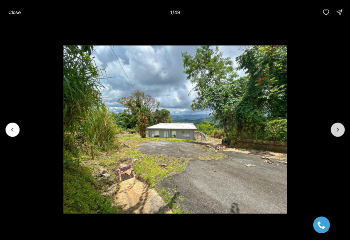
click at [334, 130] on icon "Next slide" at bounding box center [337, 129] width 7 height 7
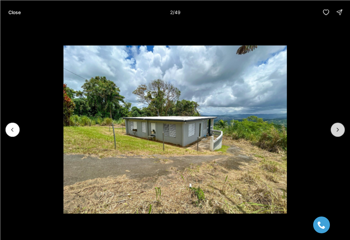
click at [334, 130] on icon "Next slide" at bounding box center [337, 129] width 7 height 7
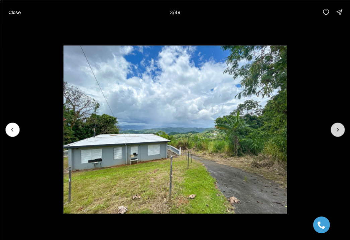
click at [334, 130] on icon "Next slide" at bounding box center [337, 129] width 7 height 7
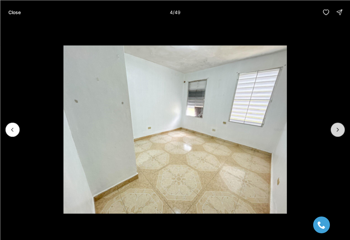
click at [334, 130] on icon "Next slide" at bounding box center [337, 129] width 7 height 7
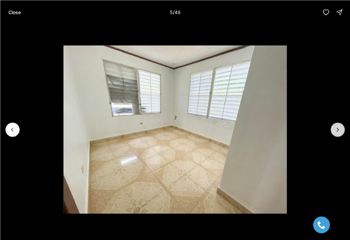
click at [334, 130] on icon "Next slide" at bounding box center [337, 129] width 7 height 7
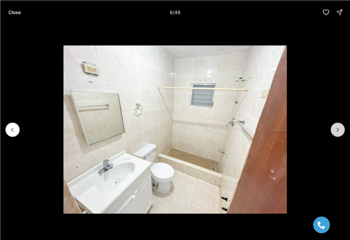
click at [334, 130] on icon "Next slide" at bounding box center [337, 129] width 7 height 7
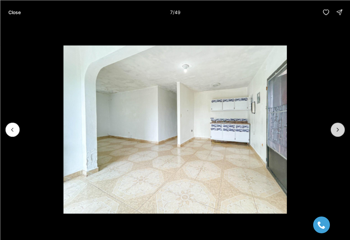
click at [334, 130] on icon "Next slide" at bounding box center [337, 129] width 7 height 7
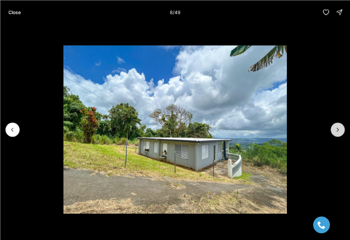
click at [334, 130] on icon "Next slide" at bounding box center [337, 129] width 7 height 7
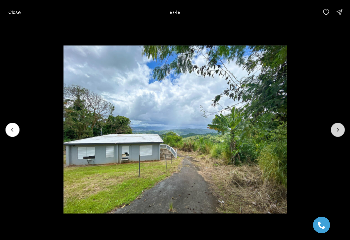
click at [334, 130] on icon "Next slide" at bounding box center [337, 129] width 7 height 7
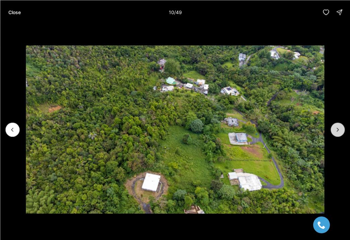
click at [334, 130] on icon "Next slide" at bounding box center [337, 129] width 7 height 7
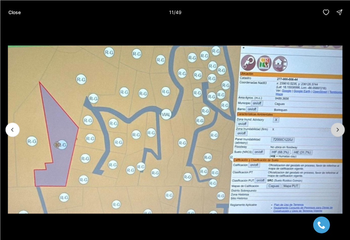
click at [334, 130] on icon "Next slide" at bounding box center [337, 129] width 7 height 7
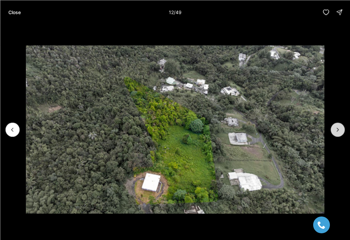
click at [334, 130] on icon "Next slide" at bounding box center [337, 129] width 7 height 7
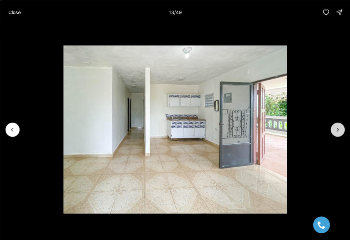
click at [334, 130] on icon "Next slide" at bounding box center [337, 129] width 7 height 7
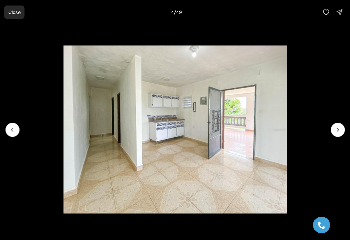
click at [15, 16] on button "Close" at bounding box center [14, 11] width 20 height 13
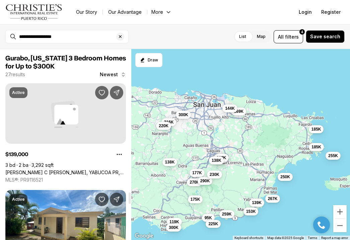
scroll to position [2416, 0]
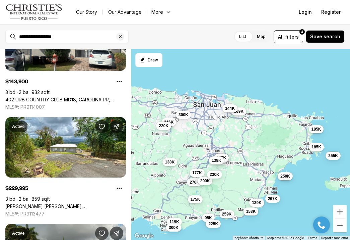
click at [282, 179] on button "250K" at bounding box center [285, 176] width 15 height 8
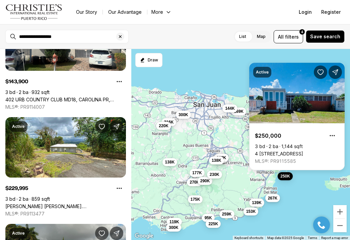
click at [274, 198] on span "267K" at bounding box center [273, 197] width 10 height 5
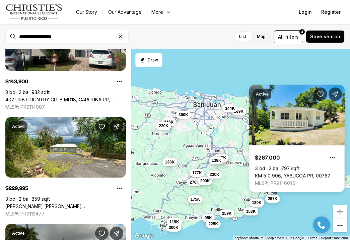
click at [227, 214] on span "259K" at bounding box center [227, 212] width 10 height 5
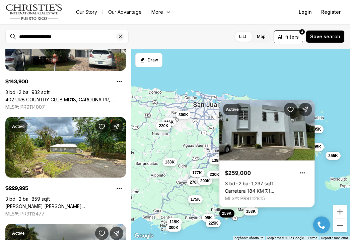
click at [210, 223] on span "225K" at bounding box center [213, 222] width 10 height 5
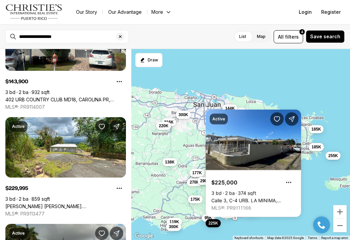
click at [171, 228] on span "300K" at bounding box center [174, 226] width 10 height 5
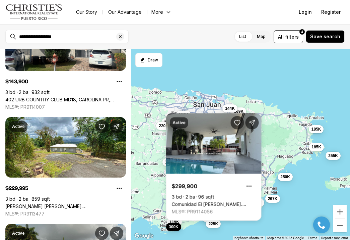
click at [153, 162] on div "139K 95K 185K 119K 300K 138K 187K 149K 260K 138K 169K 153K 267K 175K 250K 270K …" at bounding box center [240, 144] width 219 height 191
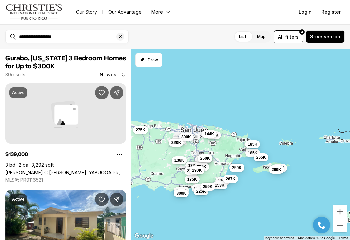
click at [148, 154] on div "138K 187K 149K 138K 177K 230K 169K 175K 270K 260K 216K 290K 300K 220K 144K 139K…" at bounding box center [240, 144] width 219 height 191
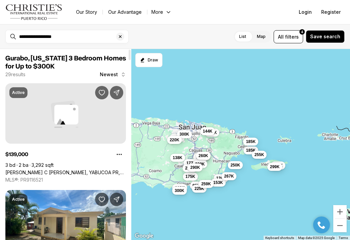
click at [141, 137] on div "138K 187K 149K 138K 177K 230K 169K 175K 270K 260K 216K 290K 300K 220K 144K 139K…" at bounding box center [240, 144] width 219 height 191
click at [146, 126] on div "138K 187K 149K 138K 177K 230K 169K 175K 270K 260K 216K 290K 300K 220K 144K 139K…" at bounding box center [240, 144] width 219 height 191
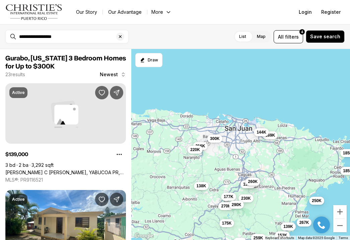
click at [155, 124] on div "138K 187K 149K 138K 177K 230K 169K 175K 270K 260K 216K 290K 300K 220K 144K 139K…" at bounding box center [240, 144] width 219 height 191
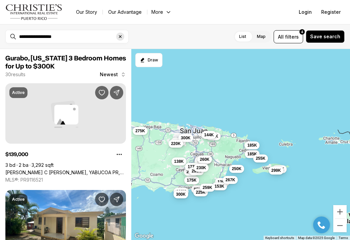
click at [121, 37] on icon "Clear search input" at bounding box center [120, 36] width 5 height 5
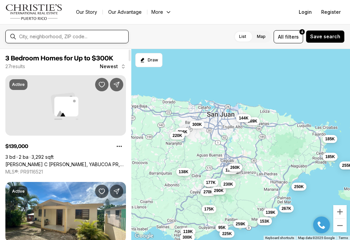
click at [84, 37] on input "text" at bounding box center [72, 36] width 107 height 5
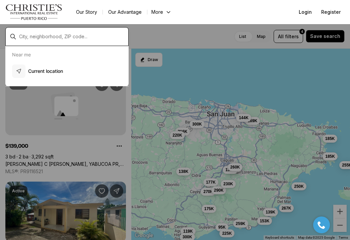
type input "**********"
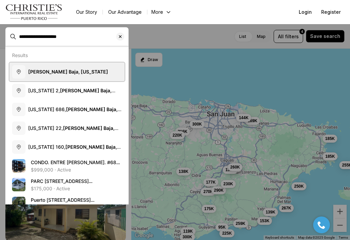
click at [93, 73] on button "Vega Baja, Puerto Rico" at bounding box center [66, 71] width 115 height 19
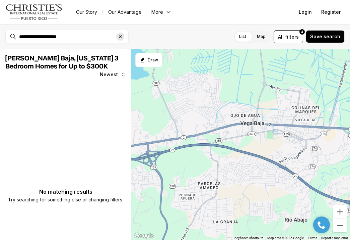
click at [122, 38] on icon "Clear search input" at bounding box center [120, 36] width 5 height 5
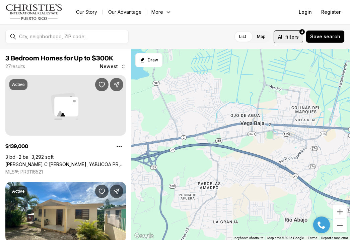
click at [284, 39] on span "All" at bounding box center [281, 36] width 6 height 7
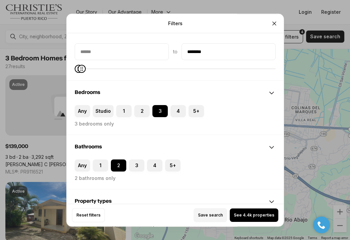
scroll to position [66, 0]
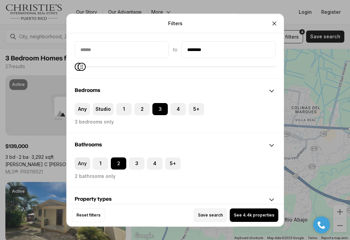
click at [84, 162] on label "Any" at bounding box center [82, 163] width 15 height 12
click at [81, 162] on button "Any" at bounding box center [78, 160] width 7 height 7
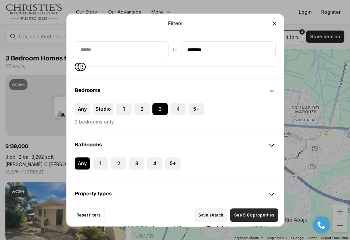
click at [248, 217] on span "See 5.8k properties" at bounding box center [254, 214] width 40 height 5
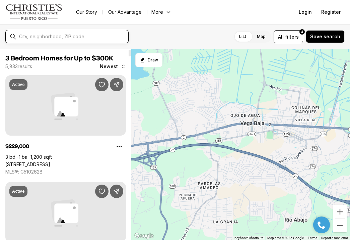
click at [62, 38] on input "text" at bounding box center [72, 36] width 107 height 5
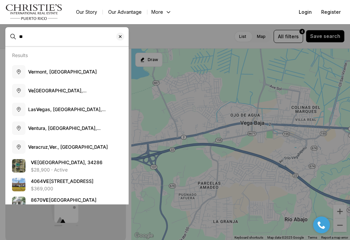
type input "*"
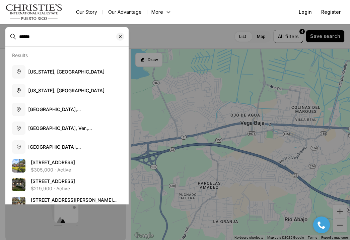
type input "******"
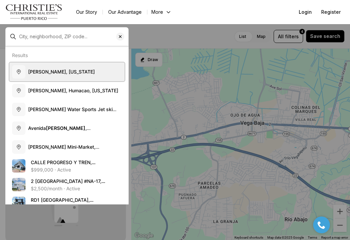
click at [30, 75] on button "Cataño, Puerto Rico" at bounding box center [66, 71] width 115 height 19
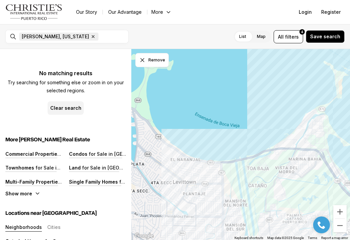
click at [92, 37] on icon "button" at bounding box center [93, 37] width 2 height 2
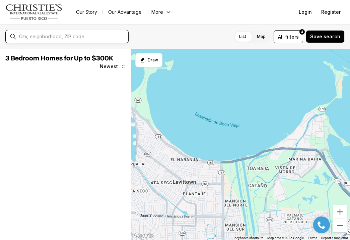
click at [62, 35] on input "text" at bounding box center [72, 36] width 107 height 5
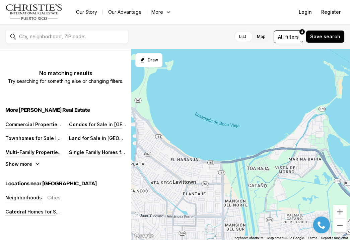
drag, startPoint x: 172, startPoint y: 41, endPoint x: 183, endPoint y: 40, distance: 11.5
click at [261, 36] on label "Map" at bounding box center [261, 36] width 19 height 12
click at [295, 36] on span "filters" at bounding box center [292, 36] width 14 height 7
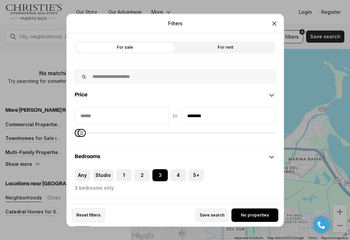
click at [94, 215] on span "Reset filters" at bounding box center [88, 214] width 24 height 5
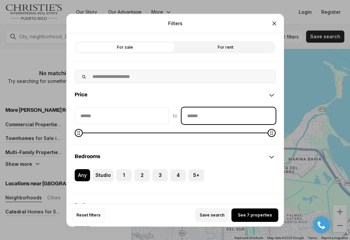
click at [197, 116] on input "priceMax" at bounding box center [228, 115] width 93 height 16
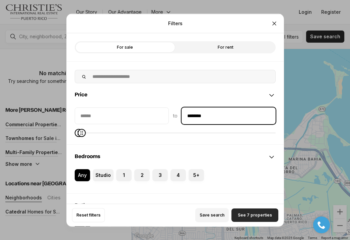
type input "********"
click at [247, 216] on span "See 7 properties" at bounding box center [255, 214] width 34 height 5
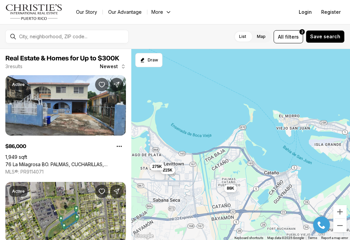
click at [155, 168] on span "275K" at bounding box center [157, 165] width 10 height 5
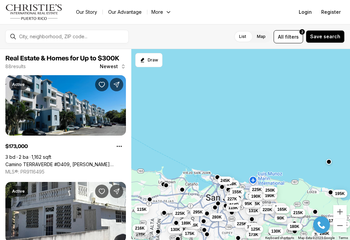
click at [138, 227] on span "216K" at bounding box center [140, 227] width 10 height 5
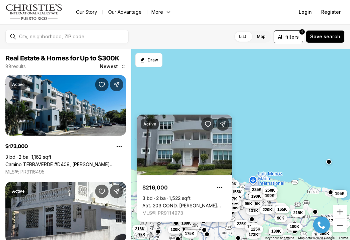
click at [138, 233] on img "Open this area in Google Maps (opens a new window)" at bounding box center [144, 235] width 22 height 9
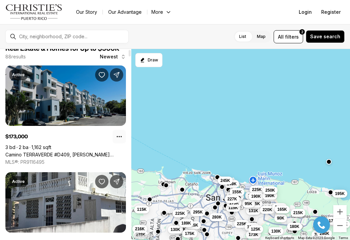
scroll to position [9, 0]
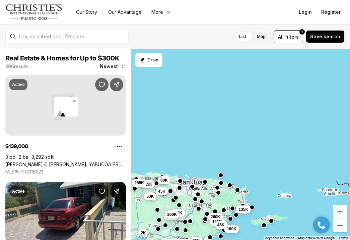
click at [138, 183] on span "285K" at bounding box center [139, 182] width 10 height 5
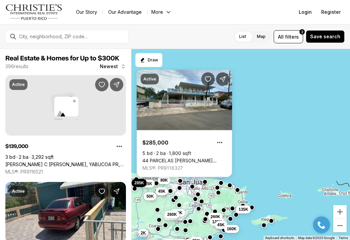
click at [150, 183] on span "215K" at bounding box center [147, 183] width 10 height 5
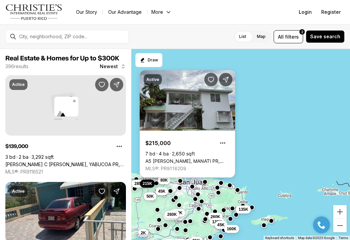
click at [175, 158] on link "A5 [PERSON_NAME], MANATI PR, 00674" at bounding box center [187, 161] width 84 height 6
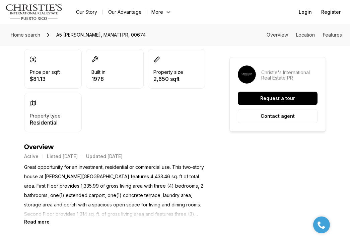
scroll to position [207, 0]
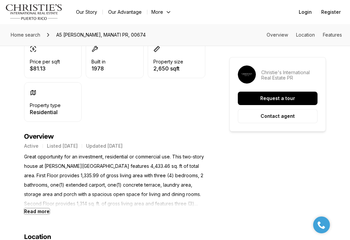
click at [42, 210] on b "Read more" at bounding box center [36, 211] width 25 height 6
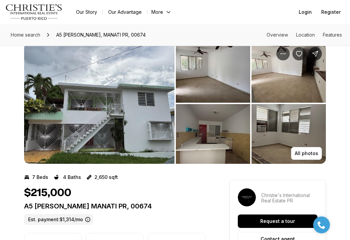
scroll to position [13, 0]
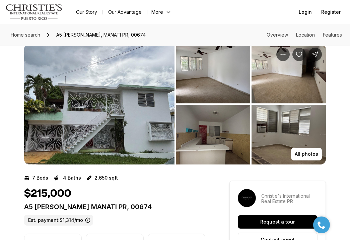
click at [111, 127] on img "View image gallery" at bounding box center [99, 104] width 150 height 121
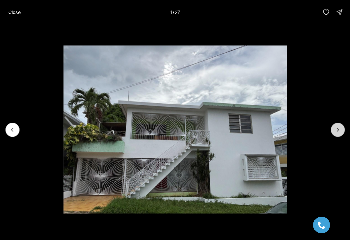
click at [336, 128] on icon "Next slide" at bounding box center [337, 129] width 7 height 7
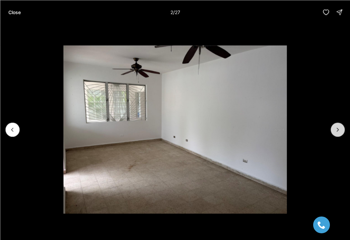
click at [336, 128] on icon "Next slide" at bounding box center [337, 129] width 7 height 7
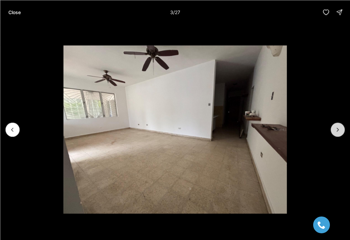
click at [336, 128] on icon "Next slide" at bounding box center [337, 129] width 7 height 7
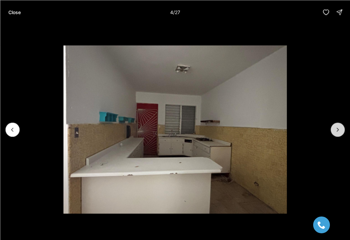
click at [336, 128] on icon "Next slide" at bounding box center [337, 129] width 7 height 7
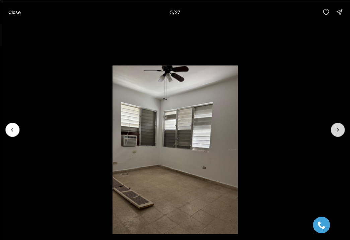
click at [336, 128] on icon "Next slide" at bounding box center [337, 129] width 7 height 7
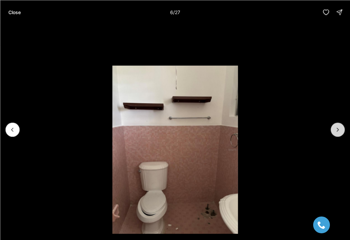
click at [336, 128] on icon "Next slide" at bounding box center [337, 129] width 7 height 7
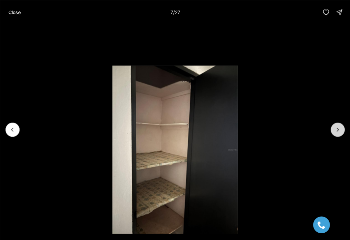
click at [336, 128] on icon "Next slide" at bounding box center [337, 129] width 7 height 7
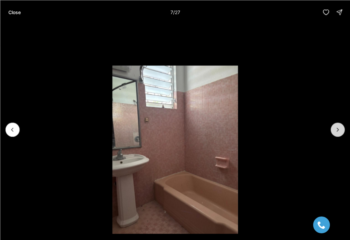
click at [336, 128] on icon "Next slide" at bounding box center [337, 129] width 7 height 7
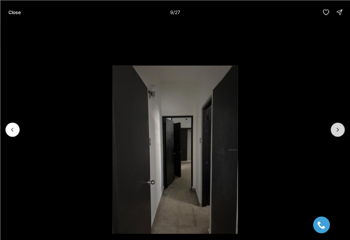
click at [336, 128] on icon "Next slide" at bounding box center [337, 129] width 7 height 7
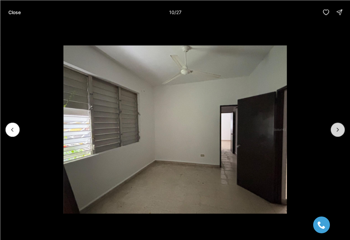
click at [336, 128] on icon "Next slide" at bounding box center [337, 129] width 7 height 7
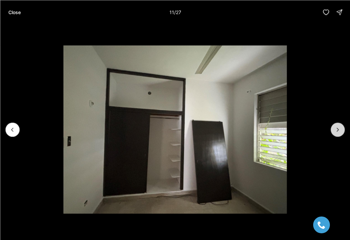
click at [336, 128] on icon "Next slide" at bounding box center [337, 129] width 7 height 7
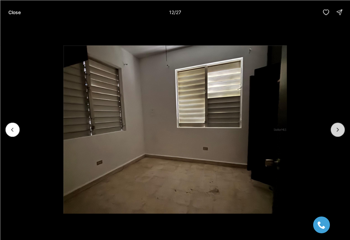
click at [336, 128] on icon "Next slide" at bounding box center [337, 129] width 7 height 7
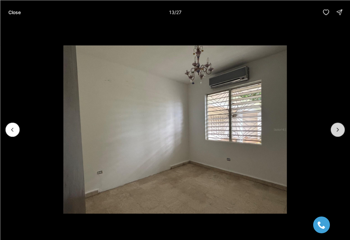
click at [336, 128] on icon "Next slide" at bounding box center [337, 129] width 7 height 7
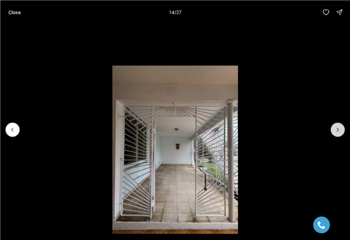
click at [336, 128] on icon "Next slide" at bounding box center [337, 129] width 7 height 7
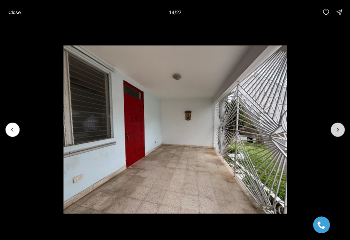
click at [336, 128] on icon "Next slide" at bounding box center [337, 129] width 7 height 7
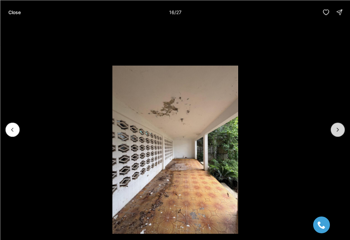
click at [336, 128] on icon "Next slide" at bounding box center [337, 129] width 7 height 7
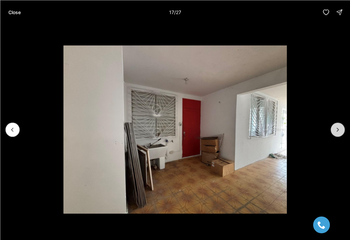
click at [336, 128] on icon "Next slide" at bounding box center [337, 129] width 7 height 7
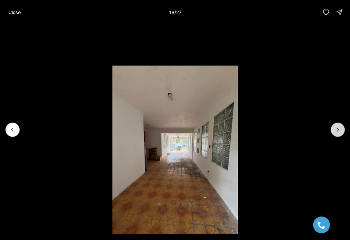
click at [336, 127] on icon "Next slide" at bounding box center [337, 129] width 7 height 7
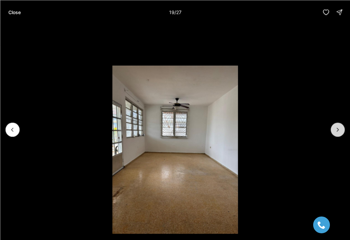
click at [335, 127] on icon "Next slide" at bounding box center [337, 129] width 7 height 7
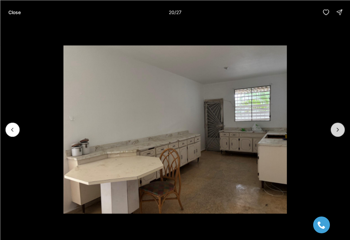
click at [335, 127] on icon "Next slide" at bounding box center [337, 129] width 7 height 7
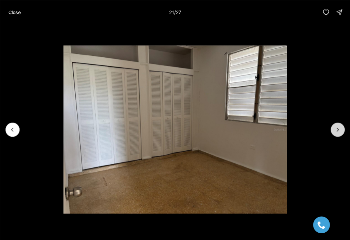
click at [335, 127] on icon "Next slide" at bounding box center [337, 129] width 7 height 7
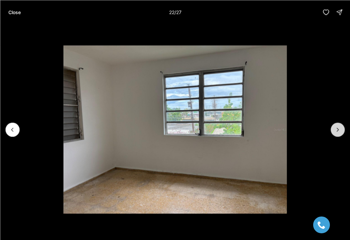
click at [335, 127] on icon "Next slide" at bounding box center [337, 129] width 7 height 7
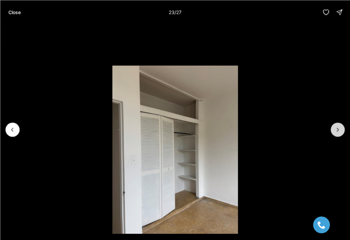
click at [335, 127] on icon "Next slide" at bounding box center [337, 129] width 7 height 7
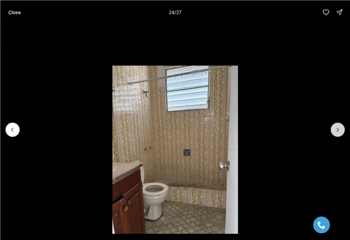
click at [335, 127] on icon "Next slide" at bounding box center [337, 129] width 7 height 7
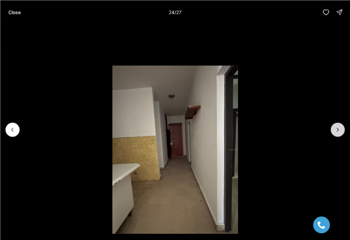
click at [335, 127] on icon "Next slide" at bounding box center [337, 129] width 7 height 7
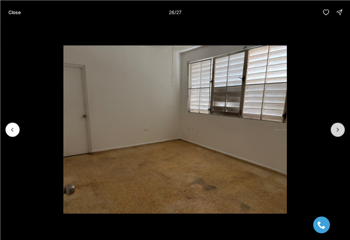
click at [335, 127] on icon "Next slide" at bounding box center [337, 129] width 7 height 7
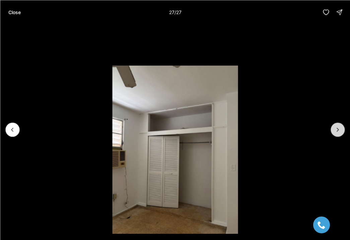
click at [335, 127] on div at bounding box center [338, 129] width 14 height 14
click at [13, 13] on p "Close" at bounding box center [14, 11] width 12 height 5
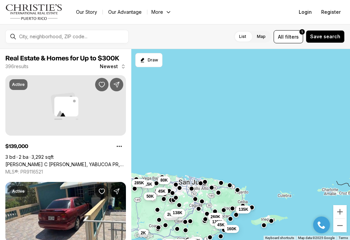
click at [138, 185] on span "285K" at bounding box center [139, 182] width 10 height 5
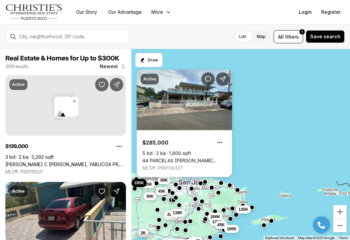
click at [166, 157] on link "44 PARCELAS [PERSON_NAME] [GEOGRAPHIC_DATA], [GEOGRAPHIC_DATA], 00617" at bounding box center [184, 160] width 84 height 6
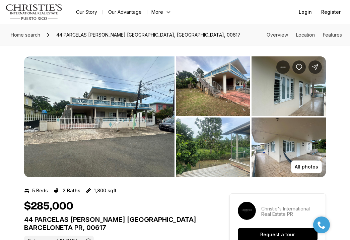
click at [154, 149] on img "View image gallery" at bounding box center [99, 116] width 150 height 121
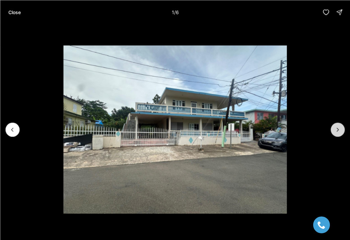
click at [334, 130] on button "Next slide" at bounding box center [338, 129] width 14 height 14
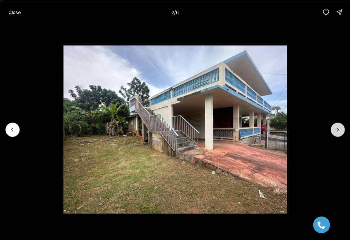
click at [334, 130] on button "Next slide" at bounding box center [338, 129] width 14 height 14
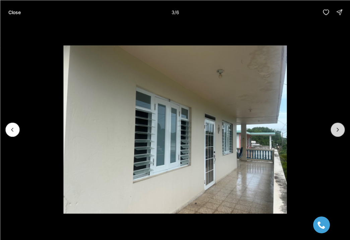
click at [334, 130] on button "Next slide" at bounding box center [338, 129] width 14 height 14
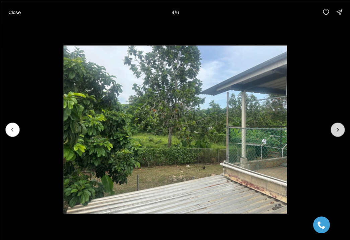
click at [334, 130] on button "Next slide" at bounding box center [338, 129] width 14 height 14
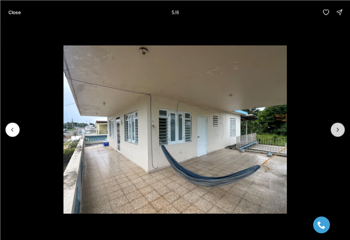
click at [334, 130] on button "Next slide" at bounding box center [338, 129] width 14 height 14
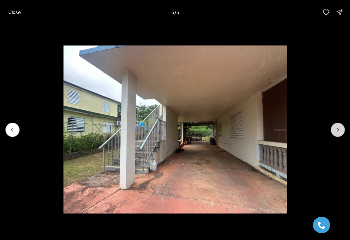
click at [334, 130] on div at bounding box center [338, 129] width 14 height 14
click at [338, 130] on div at bounding box center [338, 129] width 14 height 14
click at [13, 127] on icon "Previous slide" at bounding box center [12, 129] width 7 height 7
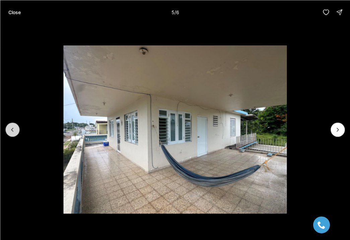
click at [13, 128] on icon "Previous slide" at bounding box center [12, 129] width 7 height 7
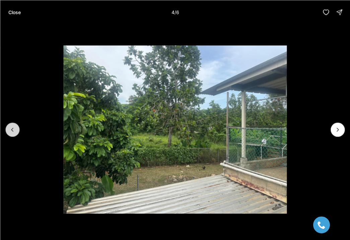
click at [13, 128] on icon "Previous slide" at bounding box center [12, 129] width 7 height 7
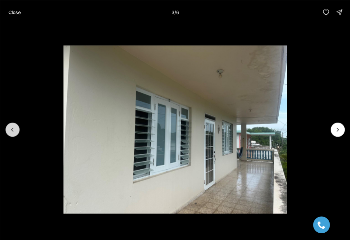
click at [13, 128] on icon "Previous slide" at bounding box center [12, 129] width 7 height 7
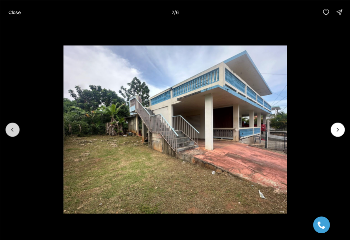
click at [13, 128] on icon "Previous slide" at bounding box center [12, 129] width 7 height 7
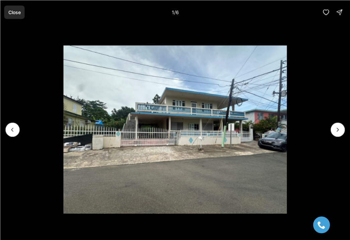
click at [13, 11] on p "Close" at bounding box center [14, 11] width 12 height 5
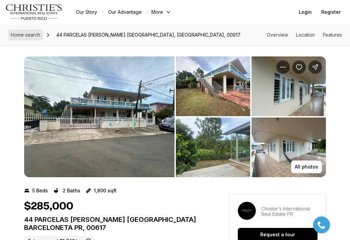
click at [27, 35] on span "Home search" at bounding box center [25, 35] width 29 height 6
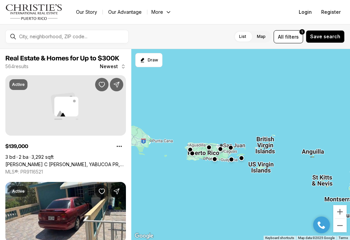
click at [201, 155] on div at bounding box center [240, 144] width 219 height 191
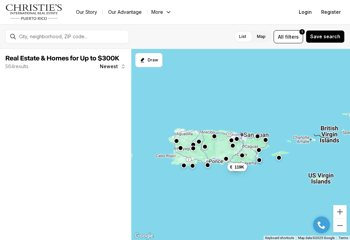
click at [207, 150] on div "67K 119K" at bounding box center [240, 144] width 219 height 191
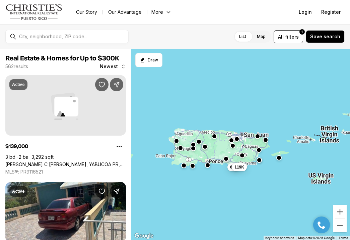
click at [207, 150] on div "67K 119K" at bounding box center [240, 144] width 219 height 191
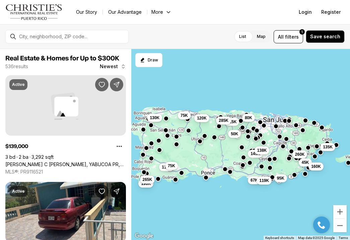
click at [222, 122] on span "285K" at bounding box center [224, 120] width 10 height 5
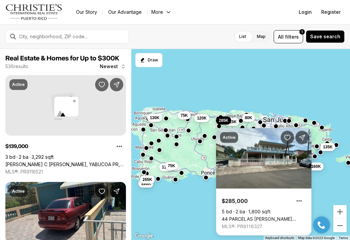
click at [195, 154] on div "67K 119K 145K 95K 138K 260K 45K 160K 135K 190K 130K 265K 110K 75K 75K 120K 215K…" at bounding box center [240, 144] width 219 height 191
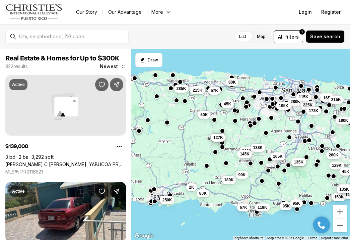
click at [180, 88] on span "285K" at bounding box center [181, 88] width 10 height 5
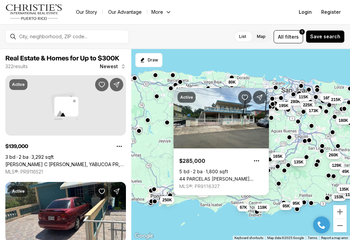
click at [198, 91] on div "Active $285,000 5 bd 2 ba 1,800 sqft 44 PARCELAS IMBERY BARCELONETA, BARCELONET…" at bounding box center [221, 141] width 95 height 107
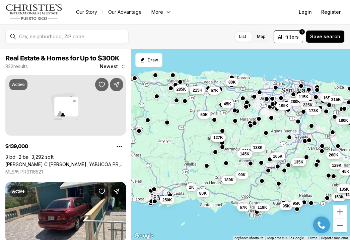
click at [198, 91] on span "215K" at bounding box center [198, 89] width 10 height 5
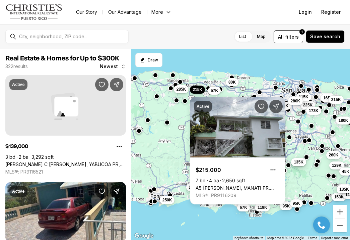
click at [295, 102] on span "280K" at bounding box center [295, 100] width 10 height 5
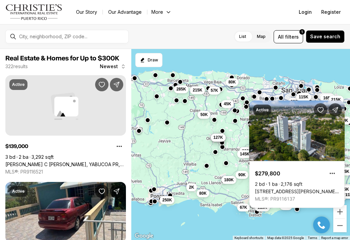
click at [306, 105] on div "Active $279,800 2 bd 1 ba 2,176 sqft 200 Alcala St. COLLEGE PARK APARTMENTS #AP…" at bounding box center [296, 154] width 95 height 107
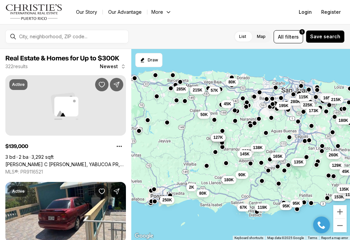
click at [306, 105] on span "225K" at bounding box center [308, 104] width 10 height 5
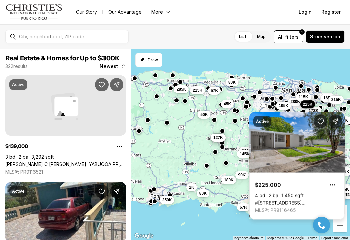
click at [286, 200] on link "#1771 CALLE LEO, SAN JUAN PR, 00926" at bounding box center [297, 203] width 84 height 6
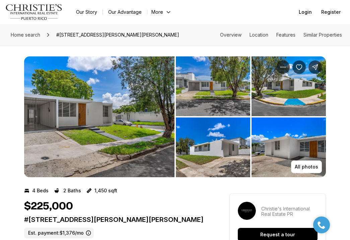
click at [131, 151] on img "View image gallery" at bounding box center [99, 116] width 150 height 121
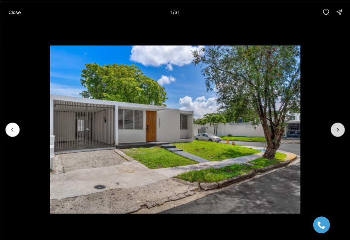
click at [338, 131] on icon "Next slide" at bounding box center [337, 129] width 7 height 7
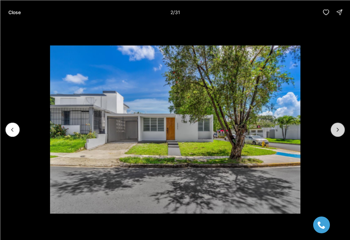
click at [338, 131] on icon "Next slide" at bounding box center [337, 129] width 7 height 7
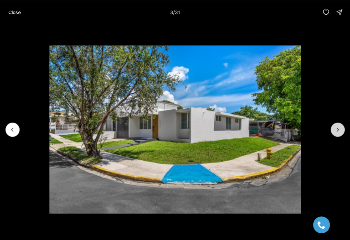
click at [338, 131] on icon "Next slide" at bounding box center [337, 129] width 7 height 7
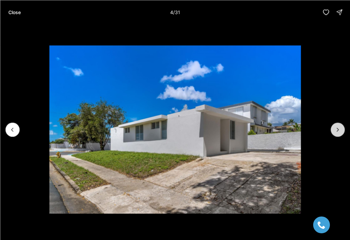
click at [338, 131] on icon "Next slide" at bounding box center [337, 129] width 7 height 7
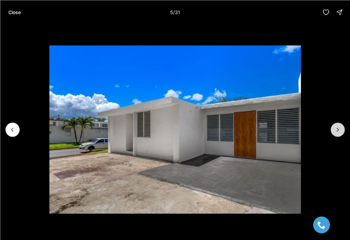
click at [338, 131] on icon "Next slide" at bounding box center [337, 129] width 7 height 7
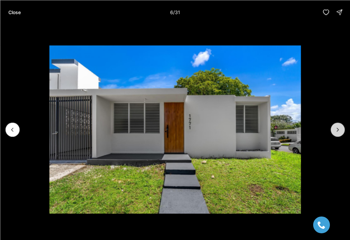
click at [338, 131] on icon "Next slide" at bounding box center [337, 129] width 7 height 7
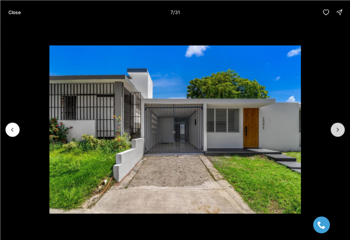
click at [338, 131] on icon "Next slide" at bounding box center [337, 129] width 7 height 7
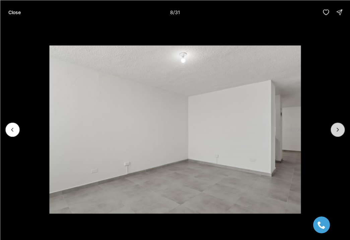
click at [337, 131] on icon "Next slide" at bounding box center [337, 129] width 7 height 7
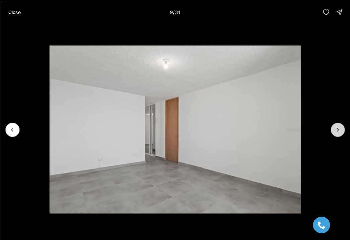
click at [337, 131] on icon "Next slide" at bounding box center [337, 129] width 7 height 7
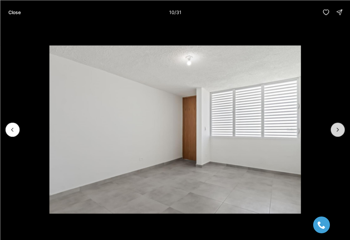
click at [337, 131] on icon "Next slide" at bounding box center [337, 129] width 7 height 7
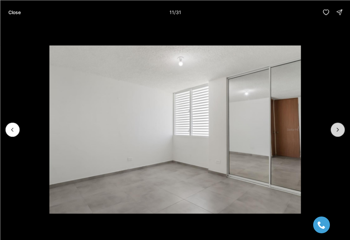
click at [337, 131] on icon "Next slide" at bounding box center [337, 129] width 7 height 7
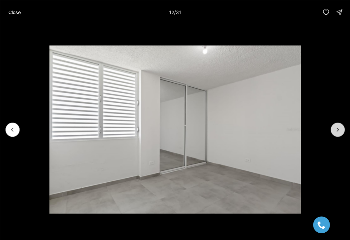
click at [337, 131] on icon "Next slide" at bounding box center [337, 129] width 7 height 7
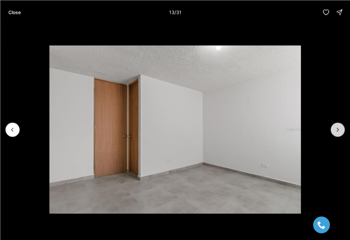
click at [337, 131] on icon "Next slide" at bounding box center [337, 129] width 7 height 7
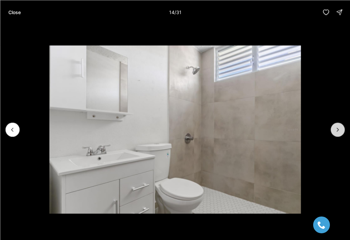
click at [337, 131] on icon "Next slide" at bounding box center [337, 129] width 7 height 7
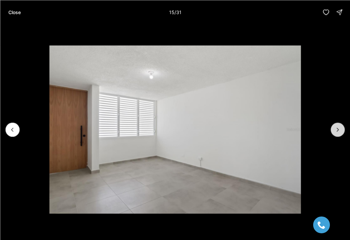
click at [337, 131] on icon "Next slide" at bounding box center [337, 129] width 7 height 7
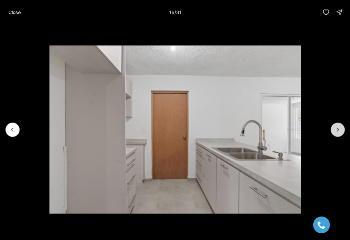
click at [337, 130] on icon "Next slide" at bounding box center [337, 129] width 7 height 7
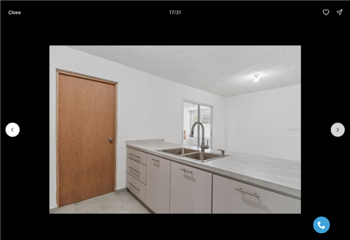
click at [337, 130] on icon "Next slide" at bounding box center [338, 129] width 2 height 3
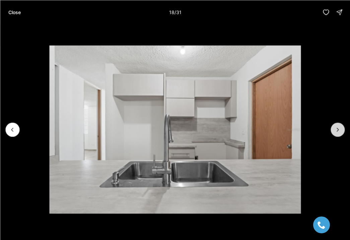
click at [337, 130] on icon "Next slide" at bounding box center [338, 129] width 2 height 3
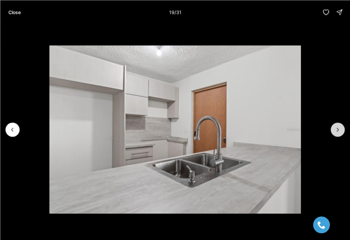
click at [337, 130] on icon "Next slide" at bounding box center [338, 129] width 2 height 3
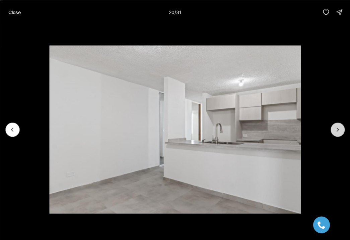
click at [337, 130] on icon "Next slide" at bounding box center [338, 129] width 2 height 3
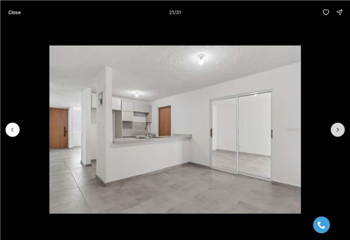
click at [337, 130] on icon "Next slide" at bounding box center [338, 129] width 2 height 3
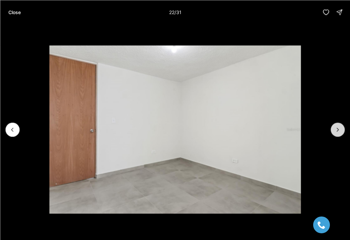
click at [337, 130] on icon "Next slide" at bounding box center [337, 129] width 7 height 7
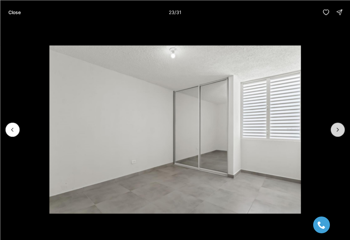
click at [337, 129] on icon "Next slide" at bounding box center [337, 129] width 7 height 7
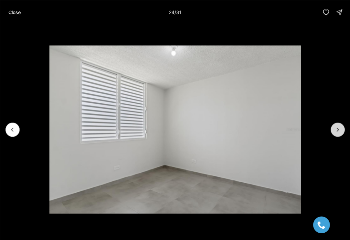
click at [337, 129] on icon "Next slide" at bounding box center [337, 129] width 7 height 7
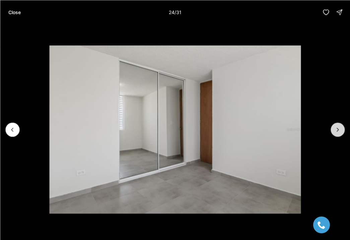
click at [337, 129] on icon "Next slide" at bounding box center [337, 129] width 7 height 7
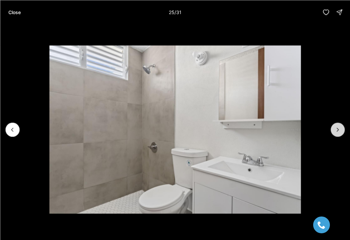
click at [337, 129] on icon "Next slide" at bounding box center [337, 129] width 7 height 7
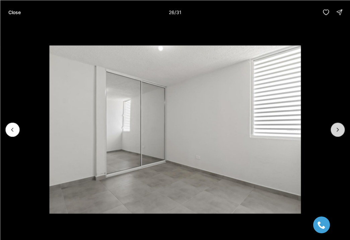
click at [337, 129] on icon "Next slide" at bounding box center [337, 129] width 7 height 7
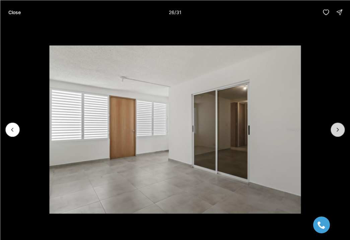
click at [337, 129] on icon "Next slide" at bounding box center [337, 129] width 7 height 7
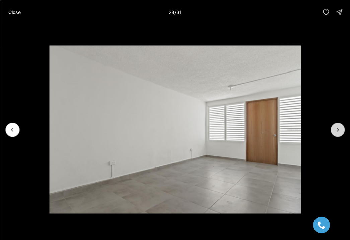
click at [337, 129] on icon "Next slide" at bounding box center [337, 129] width 7 height 7
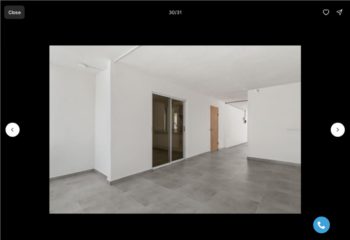
click at [16, 14] on p "Close" at bounding box center [14, 11] width 12 height 5
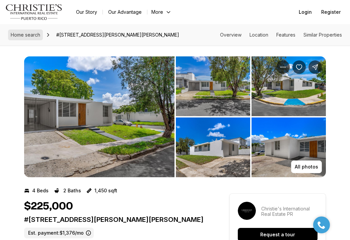
click at [22, 35] on span "Home search" at bounding box center [25, 35] width 29 height 6
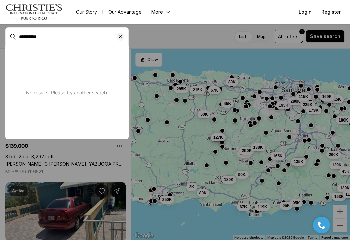
type input "**********"
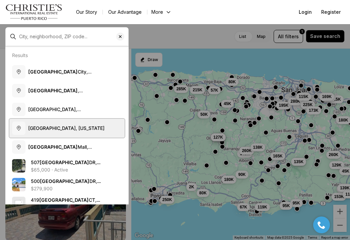
click at [40, 123] on button "Río Grande, Puerto Rico" at bounding box center [66, 128] width 115 height 19
type input "**********"
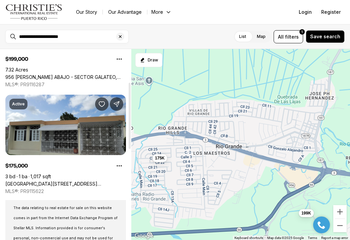
scroll to position [113, 0]
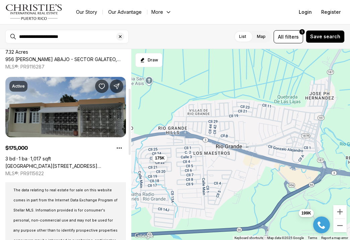
click at [91, 163] on link "[GEOGRAPHIC_DATA][STREET_ADDRESS][GEOGRAPHIC_DATA]" at bounding box center [65, 166] width 121 height 6
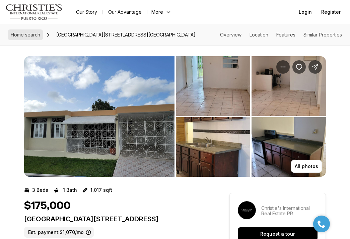
click at [31, 35] on span "Home search" at bounding box center [25, 35] width 29 height 6
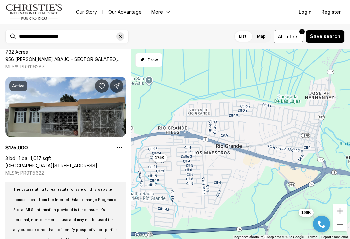
click at [121, 35] on icon "Clear search input" at bounding box center [120, 36] width 5 height 5
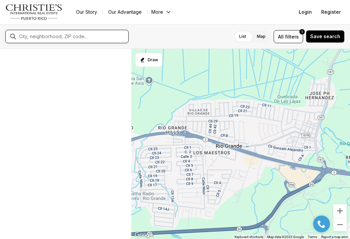
scroll to position [49, 0]
click at [85, 34] on input "text" at bounding box center [72, 36] width 107 height 5
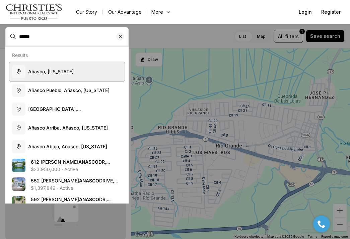
click at [65, 72] on span "Añasco, Puerto Rico" at bounding box center [51, 72] width 46 height 6
type input "**********"
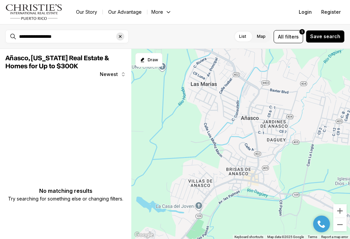
click at [121, 37] on icon "Clear search input" at bounding box center [120, 36] width 5 height 5
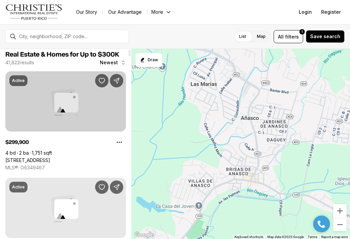
scroll to position [5, 0]
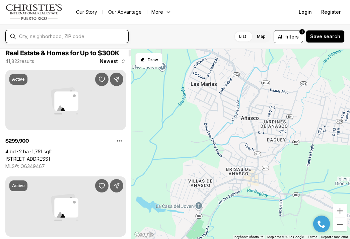
click at [79, 39] on input "text" at bounding box center [72, 36] width 107 height 5
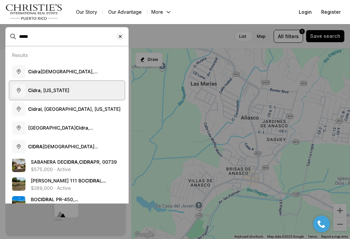
click at [51, 93] on span "Cidra , Puerto Rico" at bounding box center [48, 90] width 41 height 6
type input "**********"
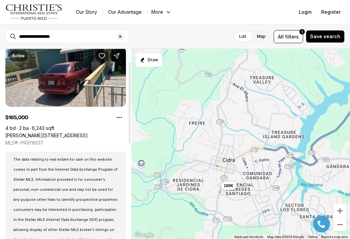
scroll to position [23, 0]
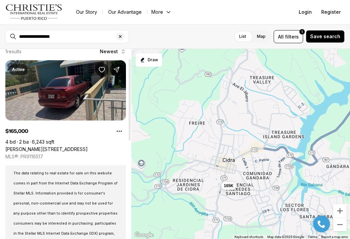
click at [55, 146] on link "[PERSON_NAME][STREET_ADDRESS]" at bounding box center [46, 149] width 82 height 6
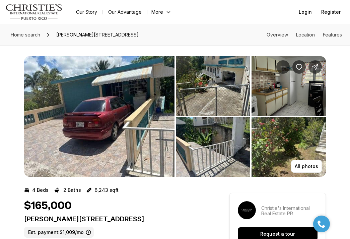
click at [133, 114] on img "View image gallery" at bounding box center [99, 116] width 150 height 121
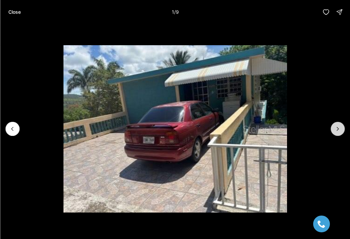
click at [336, 128] on icon "Next slide" at bounding box center [337, 129] width 7 height 7
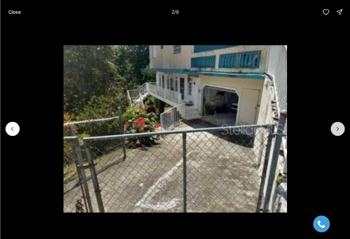
click at [336, 128] on icon "Next slide" at bounding box center [337, 129] width 7 height 7
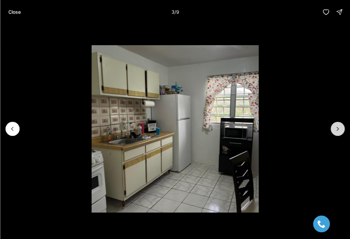
click at [336, 128] on icon "Next slide" at bounding box center [337, 129] width 7 height 7
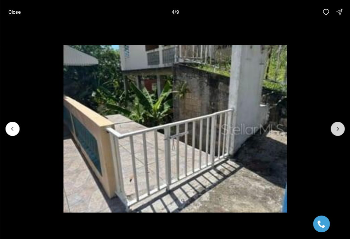
click at [336, 128] on icon "Next slide" at bounding box center [337, 129] width 7 height 7
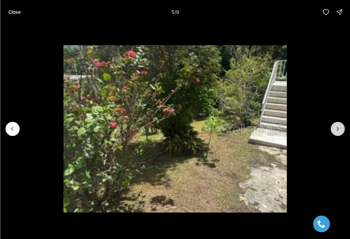
click at [336, 127] on icon "Next slide" at bounding box center [337, 129] width 7 height 7
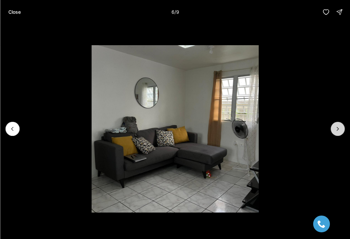
click at [336, 127] on icon "Next slide" at bounding box center [337, 129] width 7 height 7
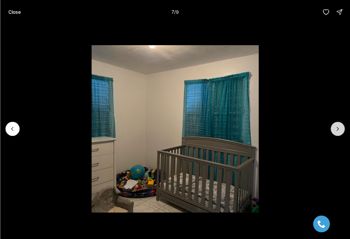
click at [336, 127] on icon "Next slide" at bounding box center [337, 129] width 7 height 7
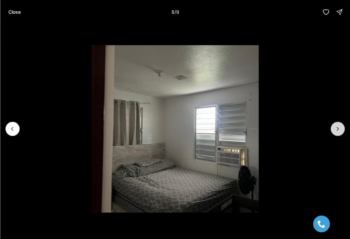
click at [336, 127] on icon "Next slide" at bounding box center [337, 129] width 7 height 7
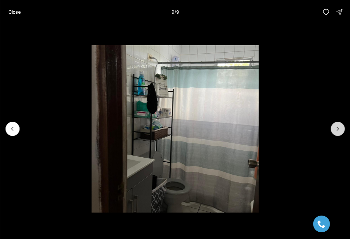
click at [336, 127] on div at bounding box center [338, 129] width 14 height 14
click at [11, 11] on p "Close" at bounding box center [14, 11] width 12 height 5
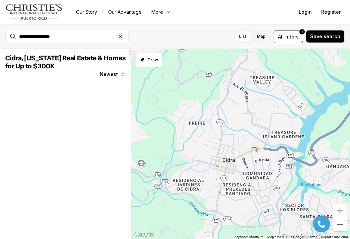
scroll to position [23, 0]
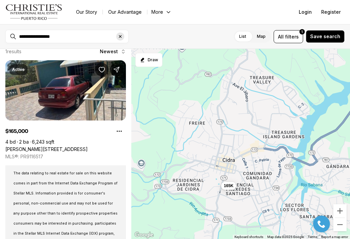
click at [118, 38] on icon "Clear search input" at bounding box center [120, 36] width 5 height 5
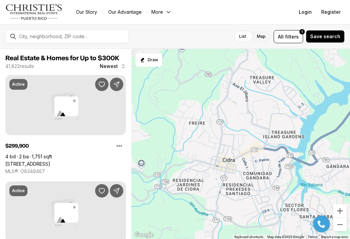
click at [166, 12] on icon "Main navigation" at bounding box center [168, 11] width 5 height 5
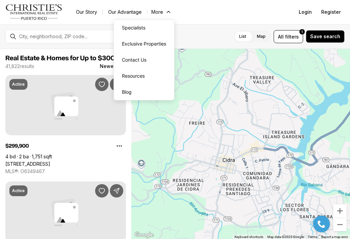
click at [167, 12] on icon "Main navigation" at bounding box center [168, 12] width 3 height 2
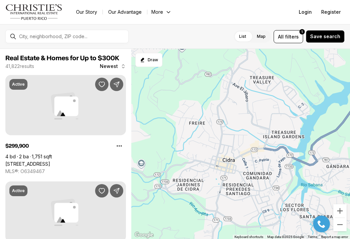
click at [102, 30] on div at bounding box center [66, 36] width 123 height 13
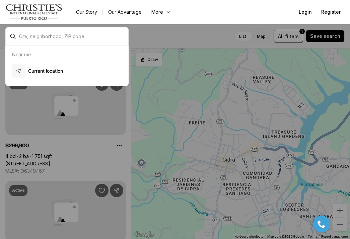
click at [89, 33] on div at bounding box center [72, 36] width 112 height 11
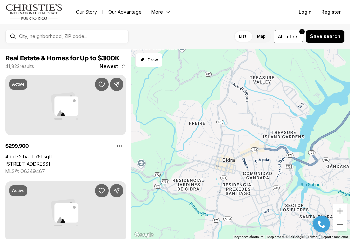
click at [89, 33] on div at bounding box center [72, 36] width 112 height 11
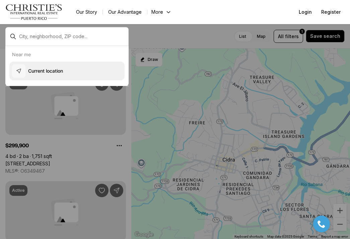
click at [52, 73] on p "Current location" at bounding box center [45, 71] width 35 height 7
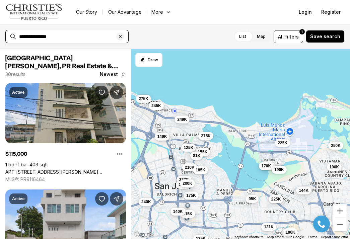
click at [105, 35] on input "**********" at bounding box center [72, 36] width 107 height 5
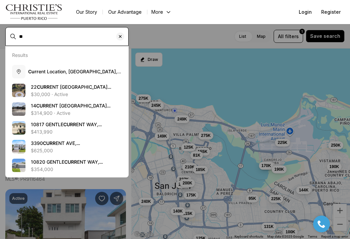
type input "*"
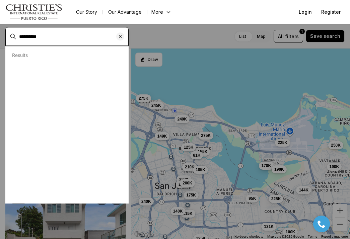
type input "**********"
